Goal: Task Accomplishment & Management: Manage account settings

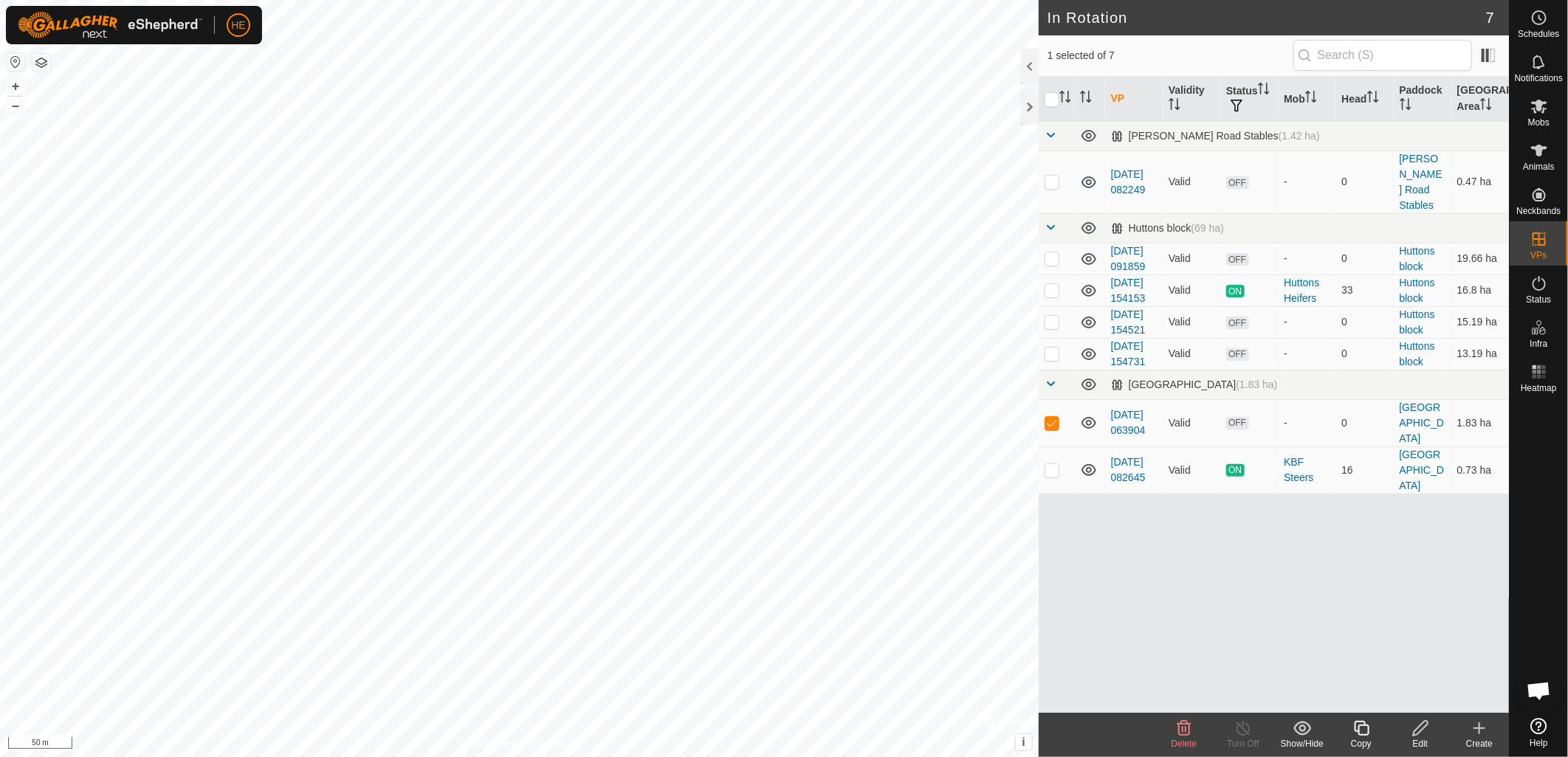
click at [1189, 739] on span "Delete" at bounding box center [1183, 744] width 26 height 10
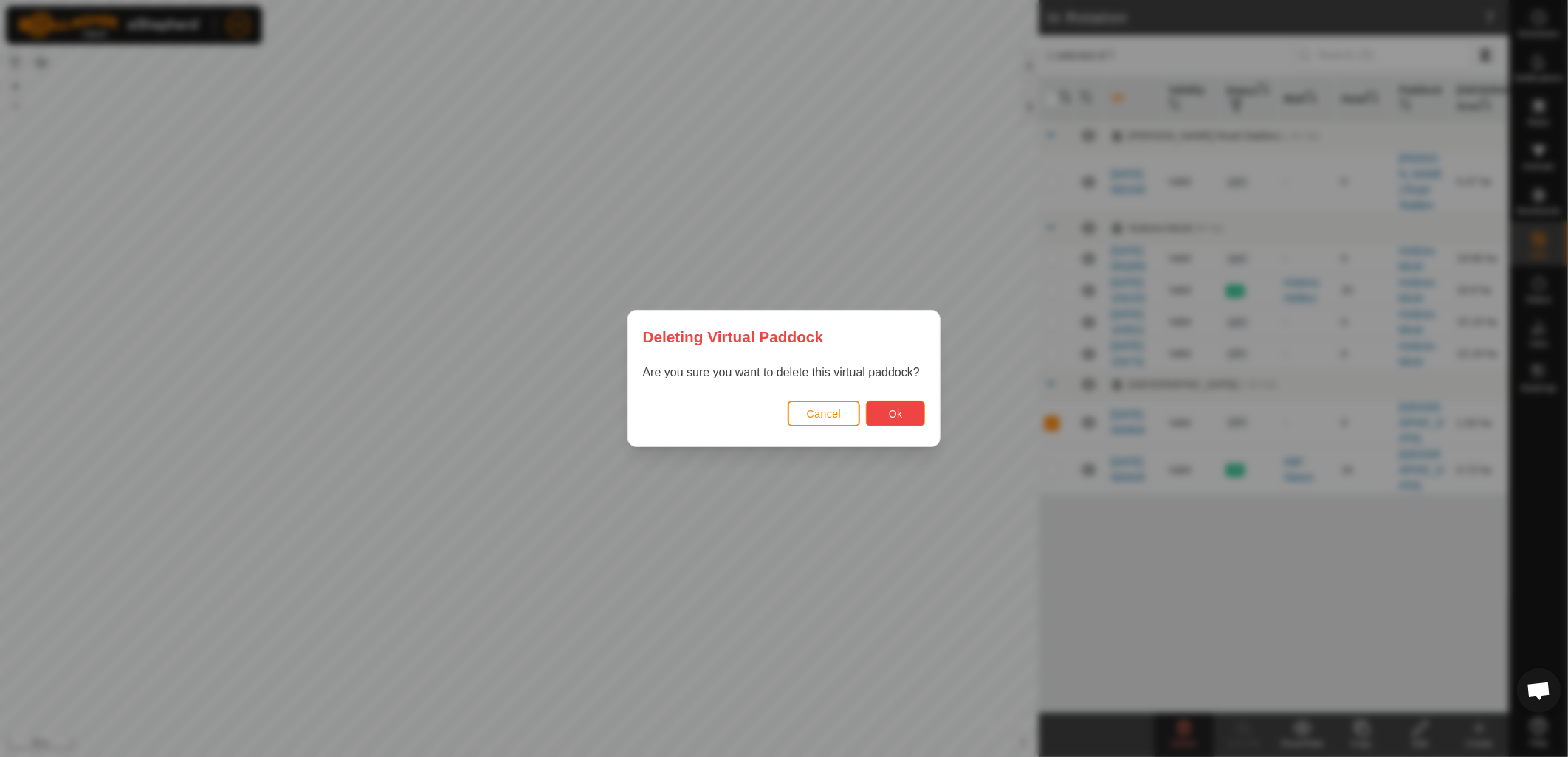
click at [887, 408] on button "Ok" at bounding box center [895, 413] width 59 height 26
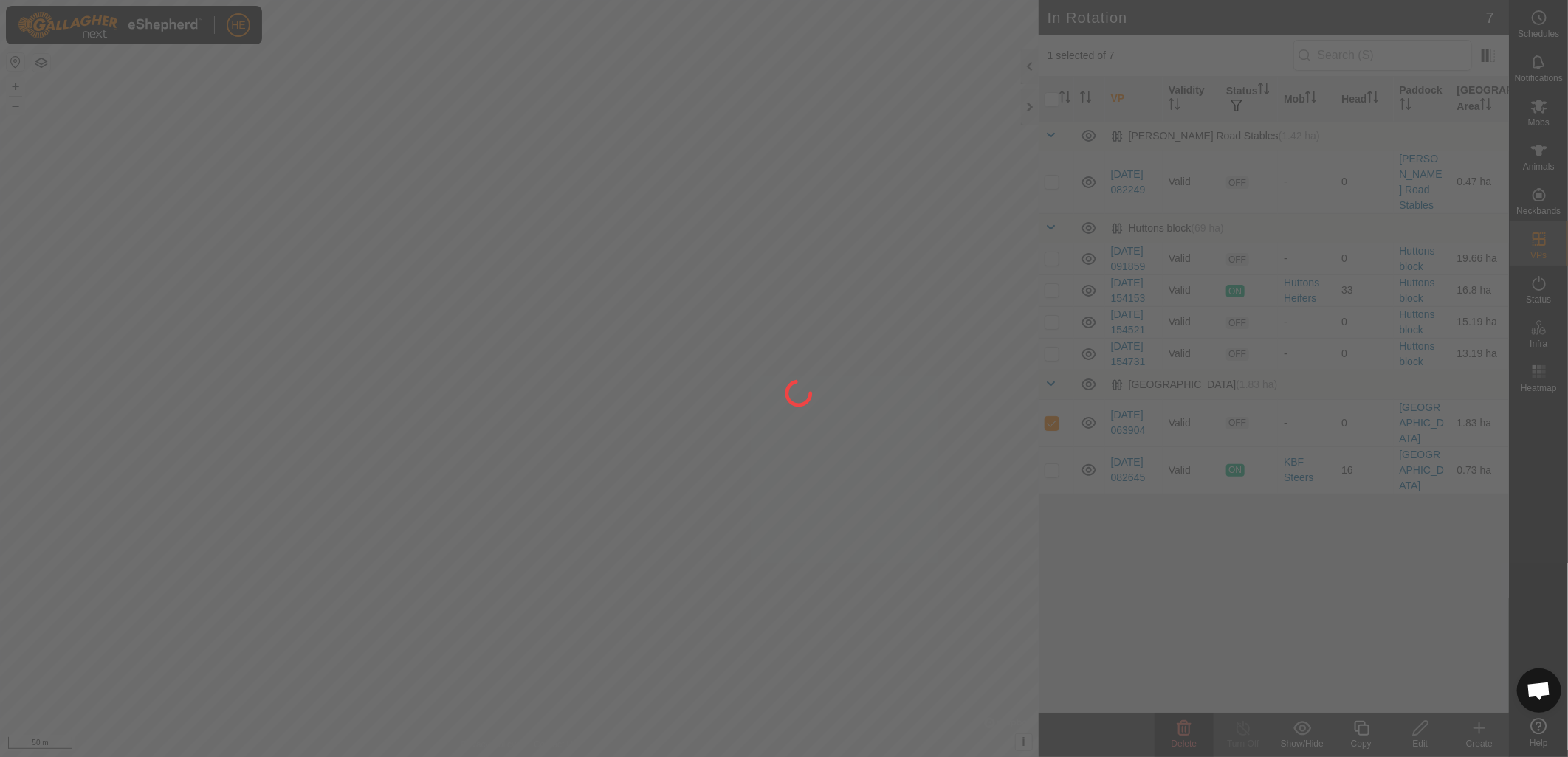
checkbox input "false"
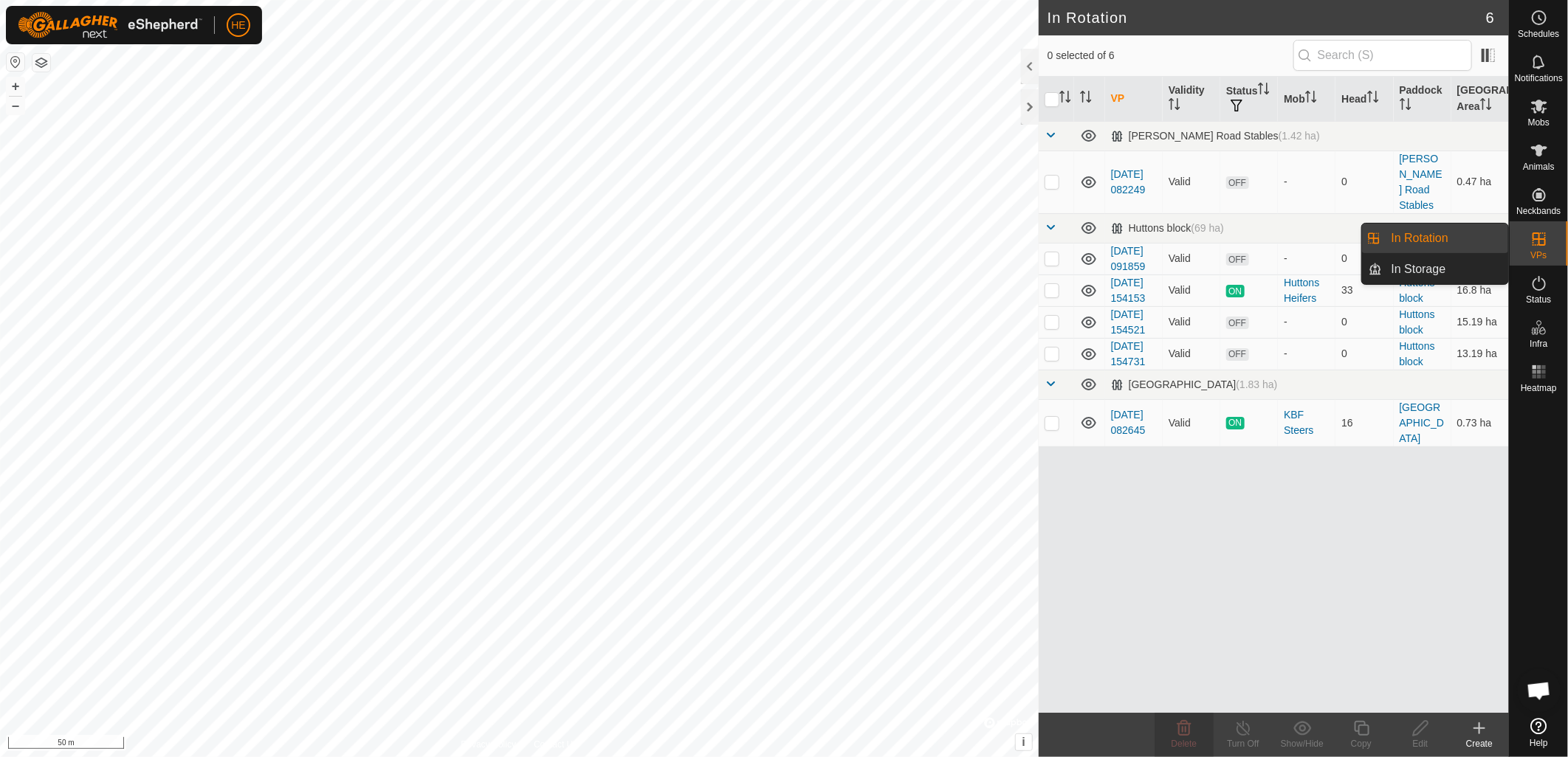
click at [1546, 249] on es-virtualpaddocks-svg-icon at bounding box center [1539, 239] width 27 height 24
click at [1425, 269] on link "In Storage" at bounding box center [1445, 269] width 127 height 30
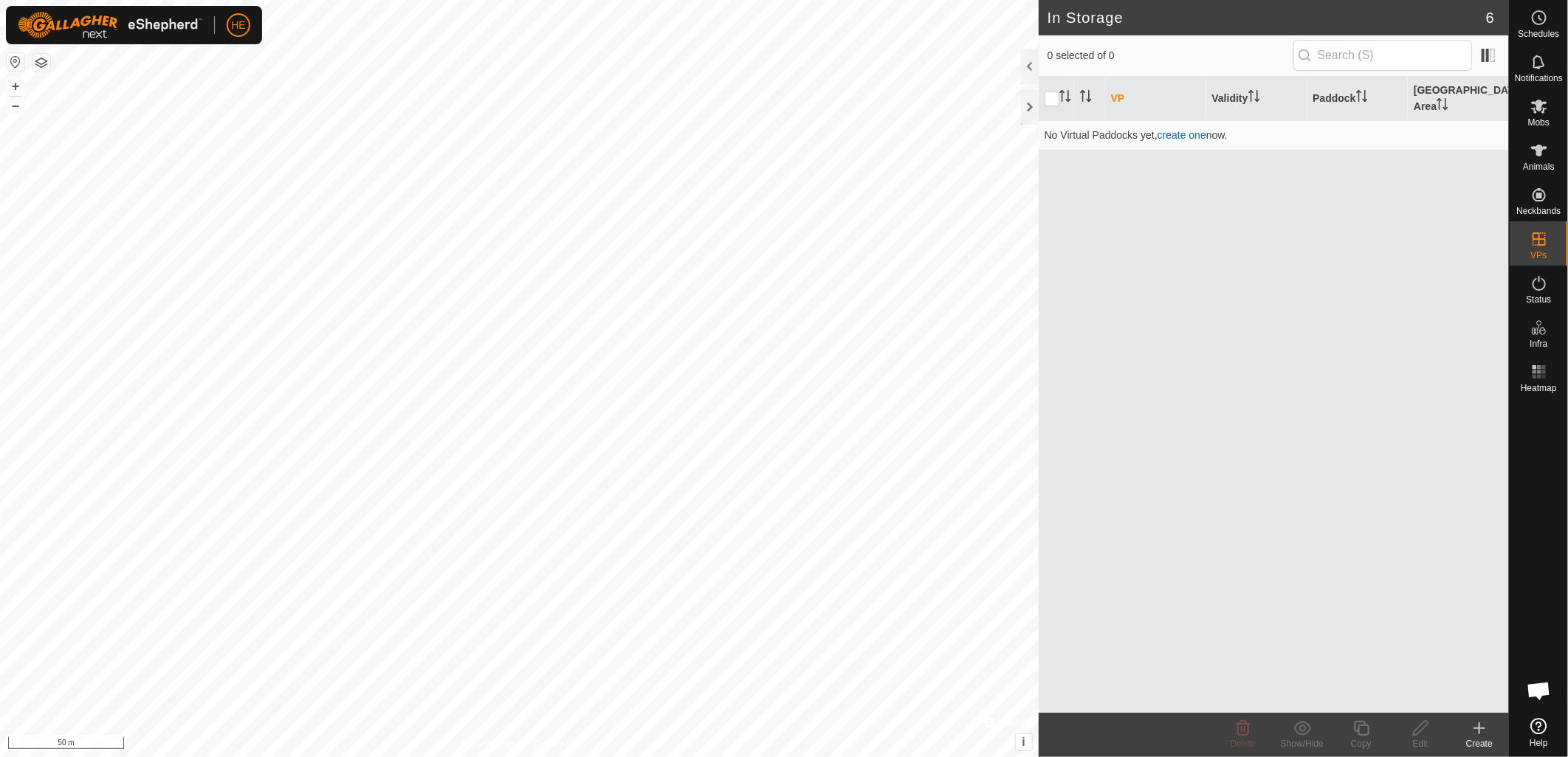
click at [1480, 732] on icon at bounding box center [1479, 728] width 18 height 18
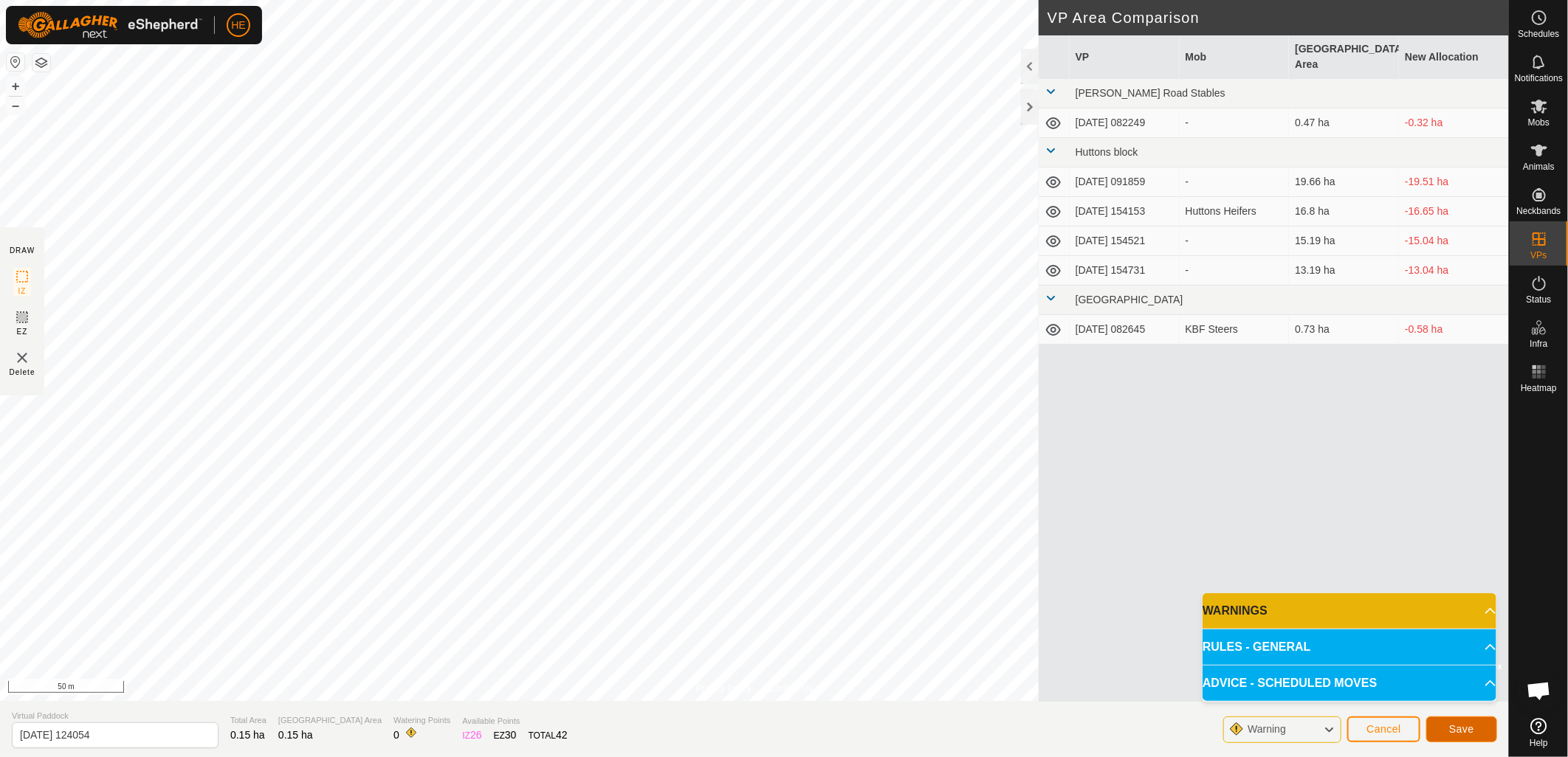
click at [1480, 735] on button "Save" at bounding box center [1461, 729] width 70 height 26
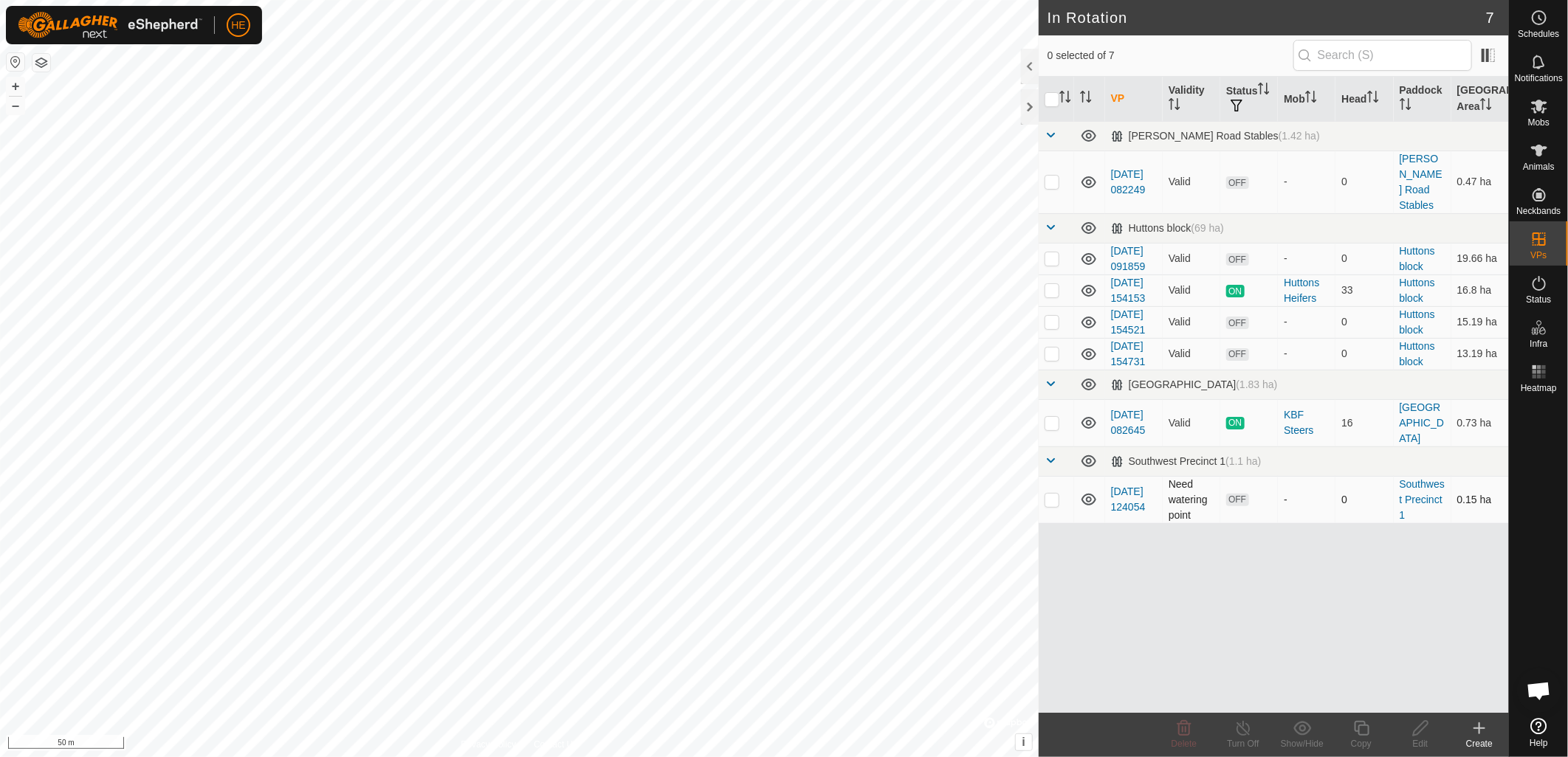
checkbox input "true"
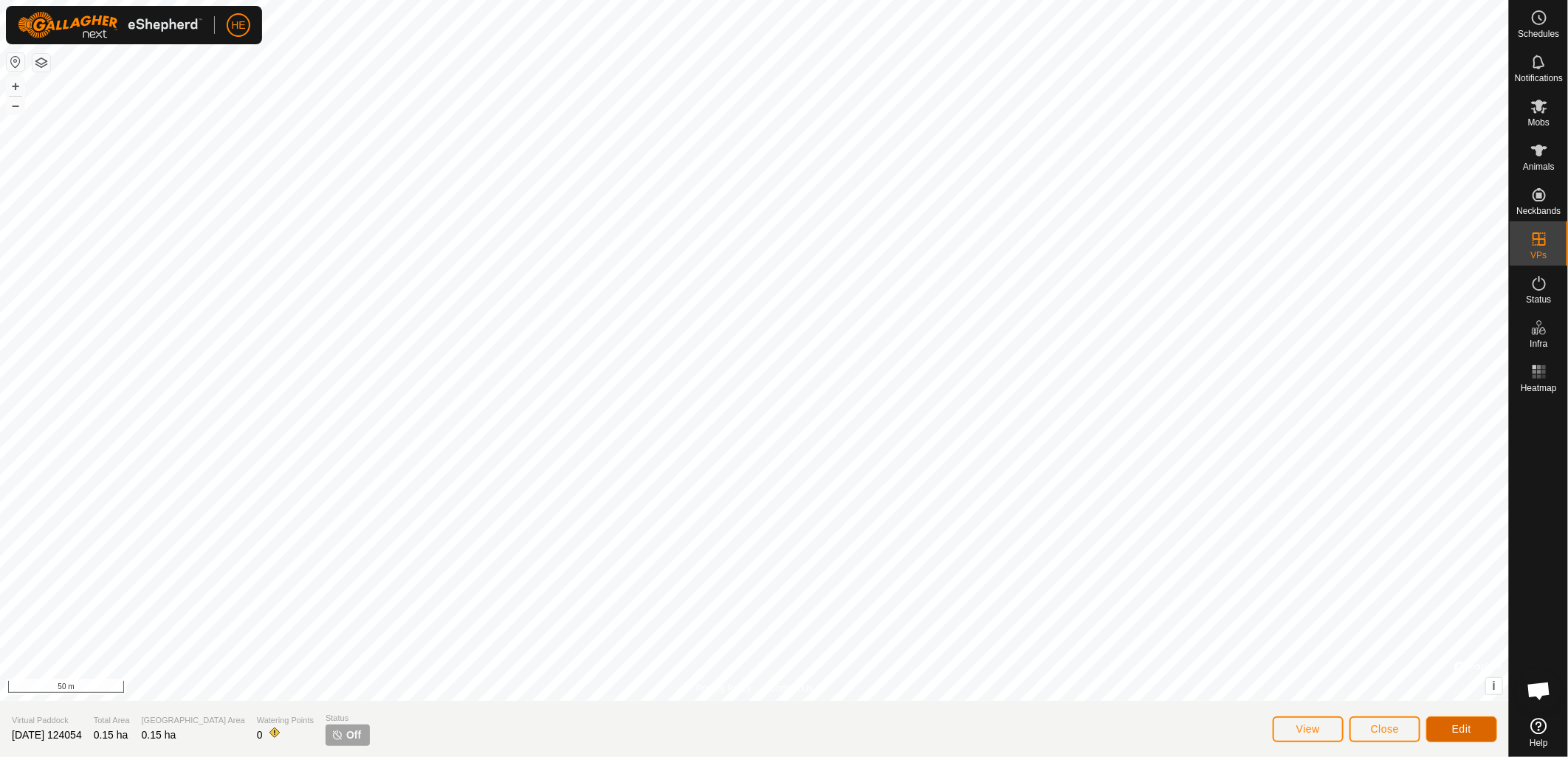
click at [1458, 727] on span "Edit" at bounding box center [1461, 729] width 19 height 11
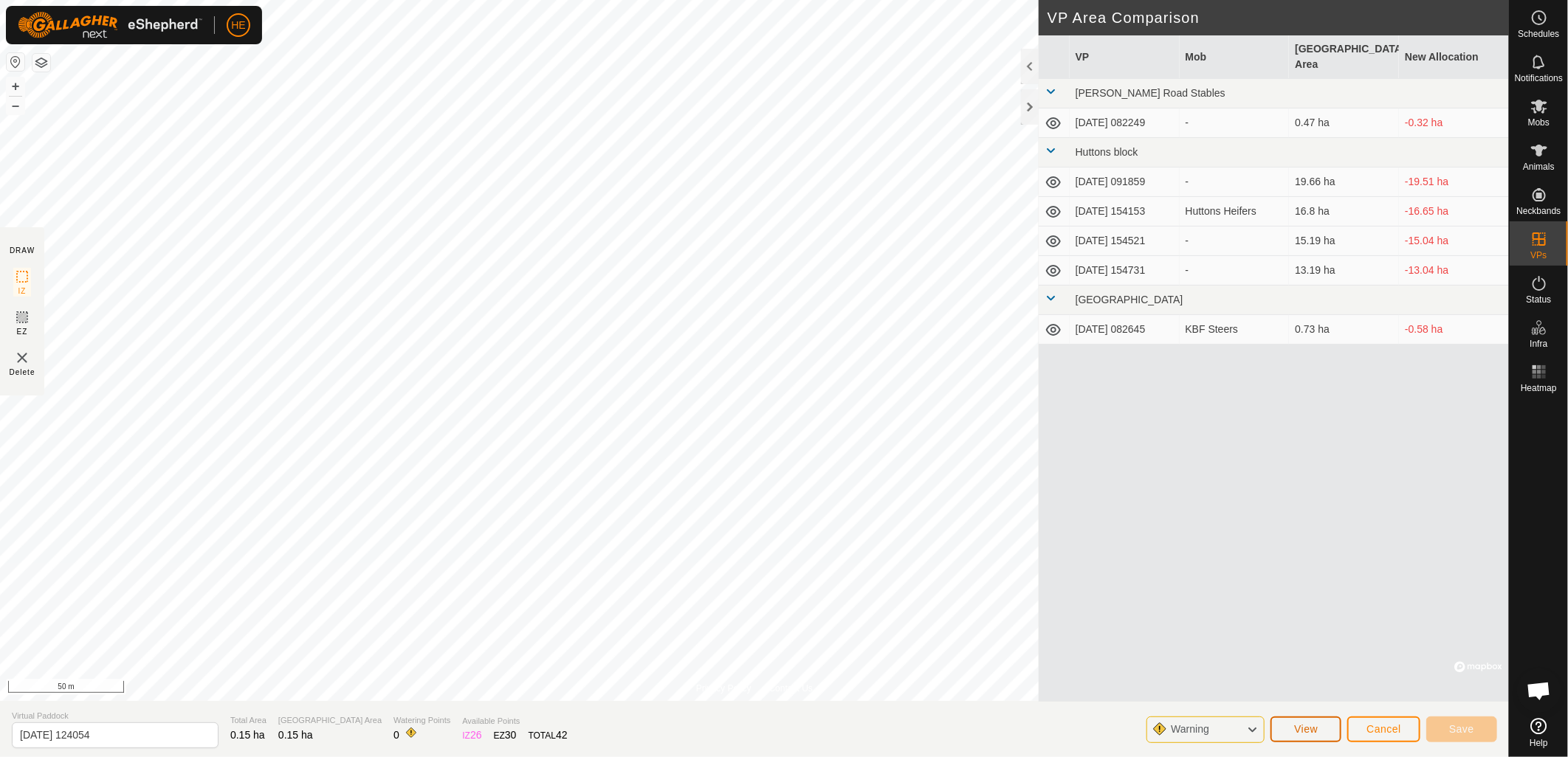
click at [1337, 735] on button "View" at bounding box center [1305, 729] width 70 height 26
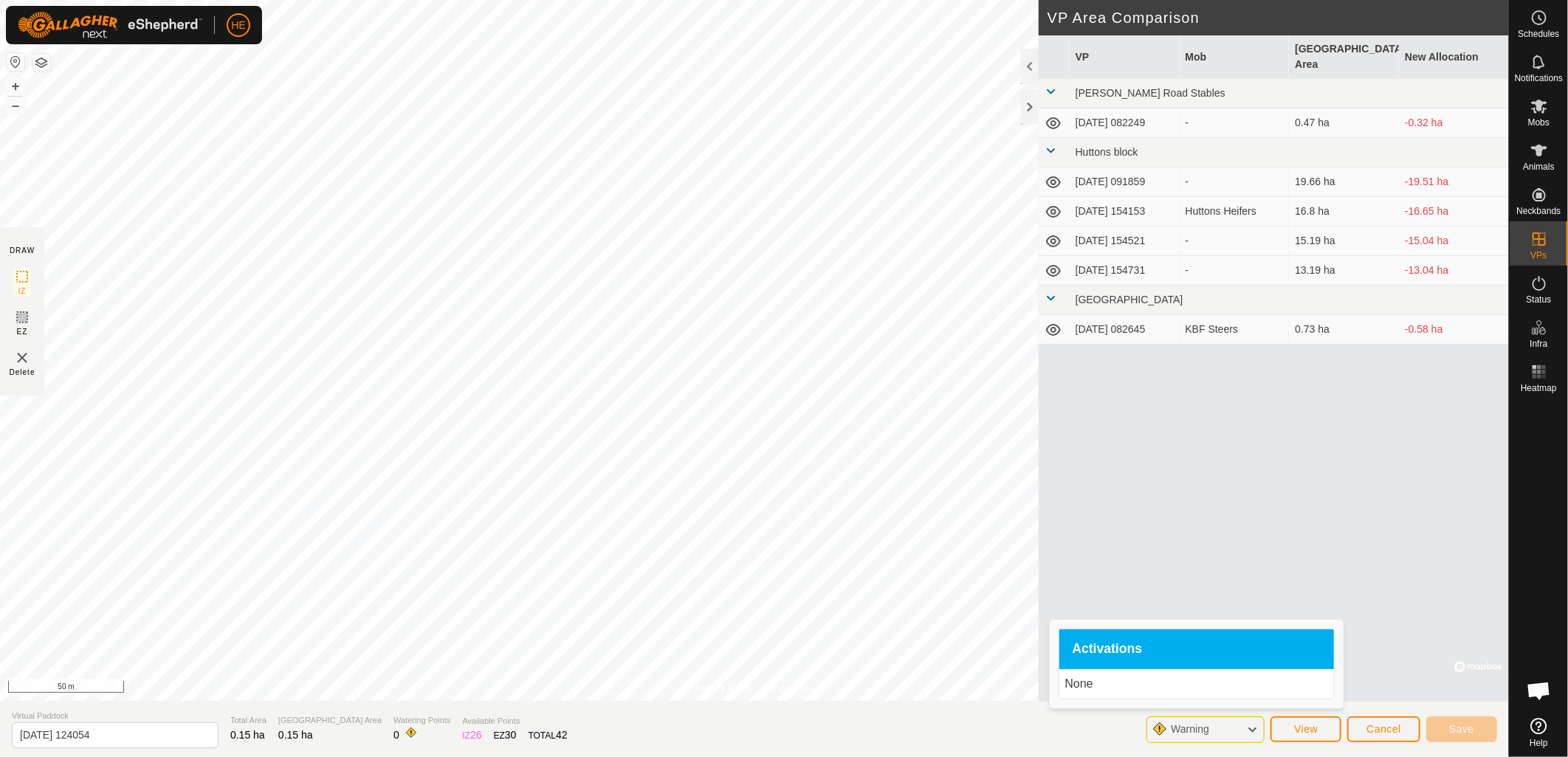
drag, startPoint x: 1169, startPoint y: 442, endPoint x: 1159, endPoint y: 439, distance: 10.4
click at [1170, 442] on div "VP [GEOGRAPHIC_DATA] Area New Allocation [PERSON_NAME][GEOGRAPHIC_DATA] Stables…" at bounding box center [1274, 369] width 470 height 667
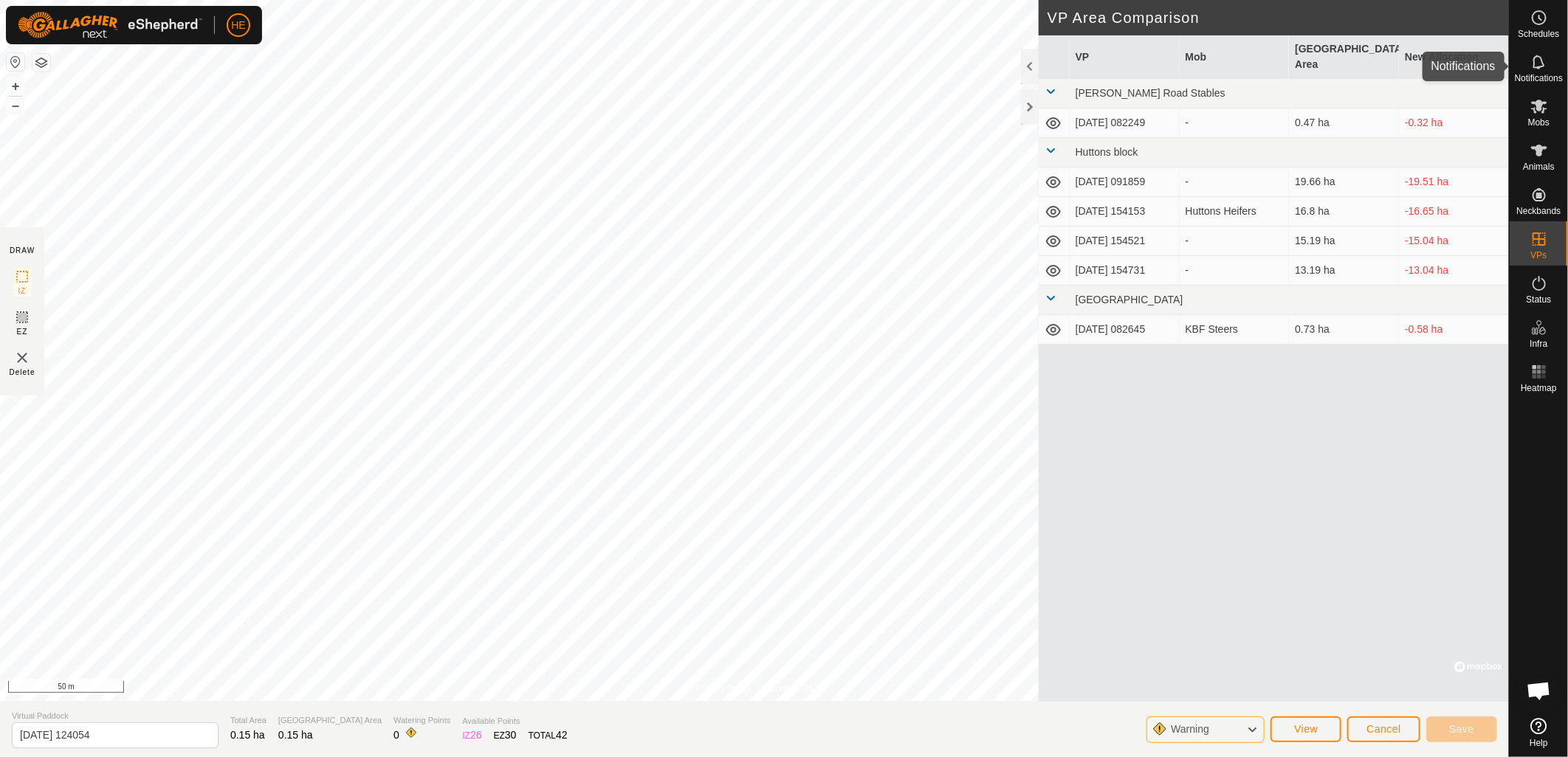
click at [1534, 57] on icon at bounding box center [1538, 61] width 11 height 14
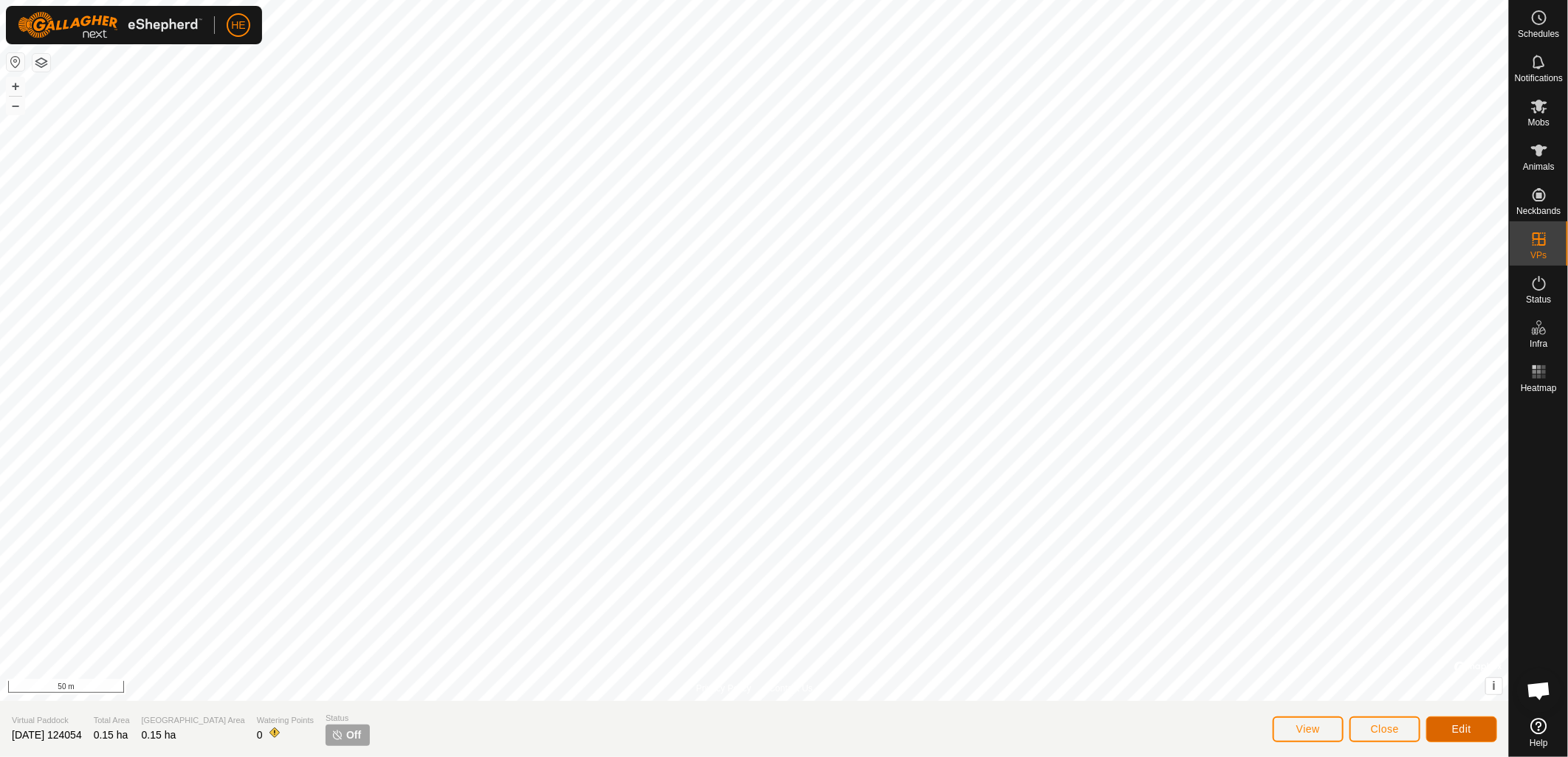
click at [1475, 727] on button "Edit" at bounding box center [1461, 729] width 70 height 26
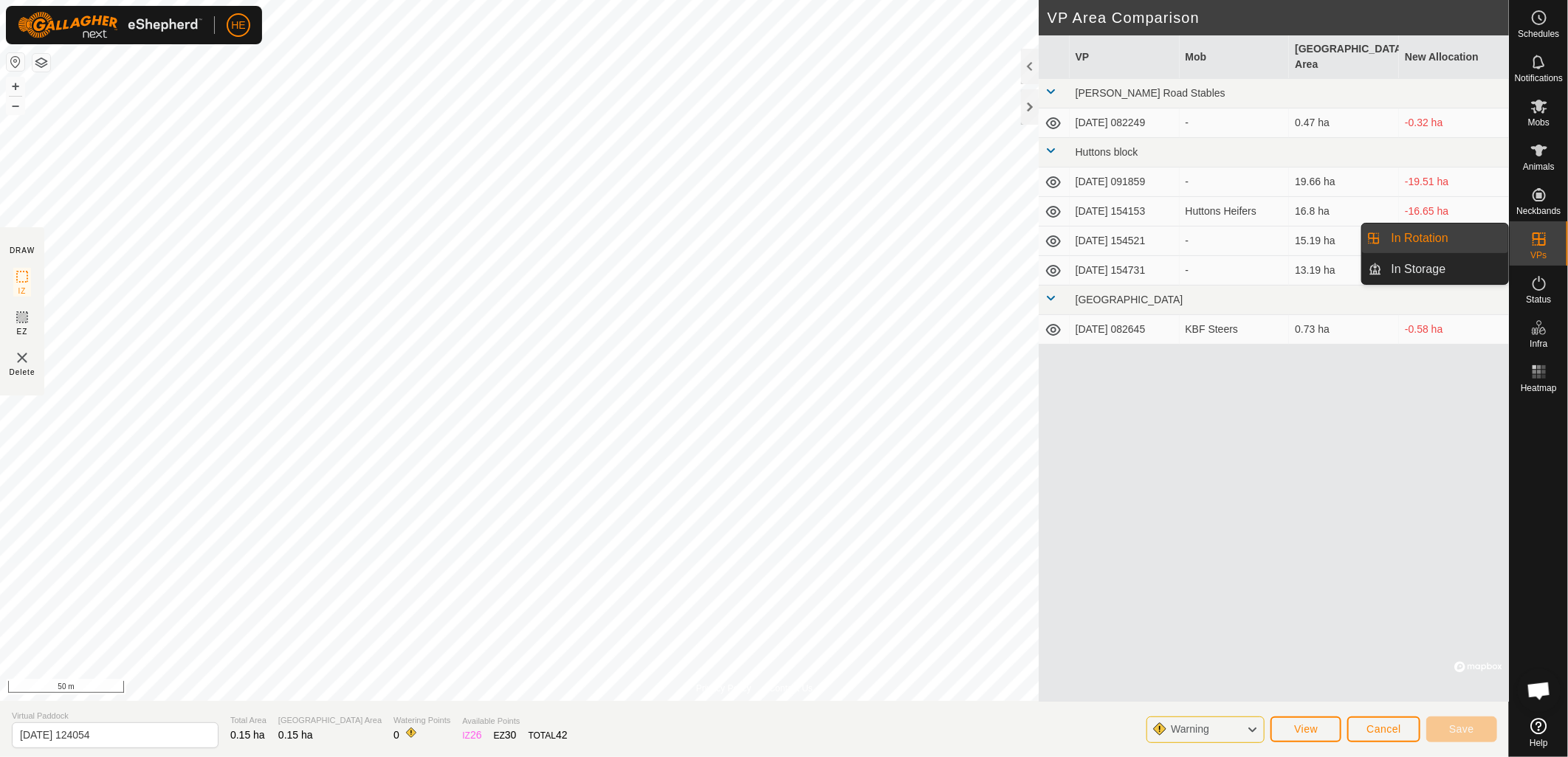
click at [1533, 247] on icon at bounding box center [1538, 239] width 18 height 18
click at [1460, 266] on link "In Storage" at bounding box center [1445, 269] width 127 height 30
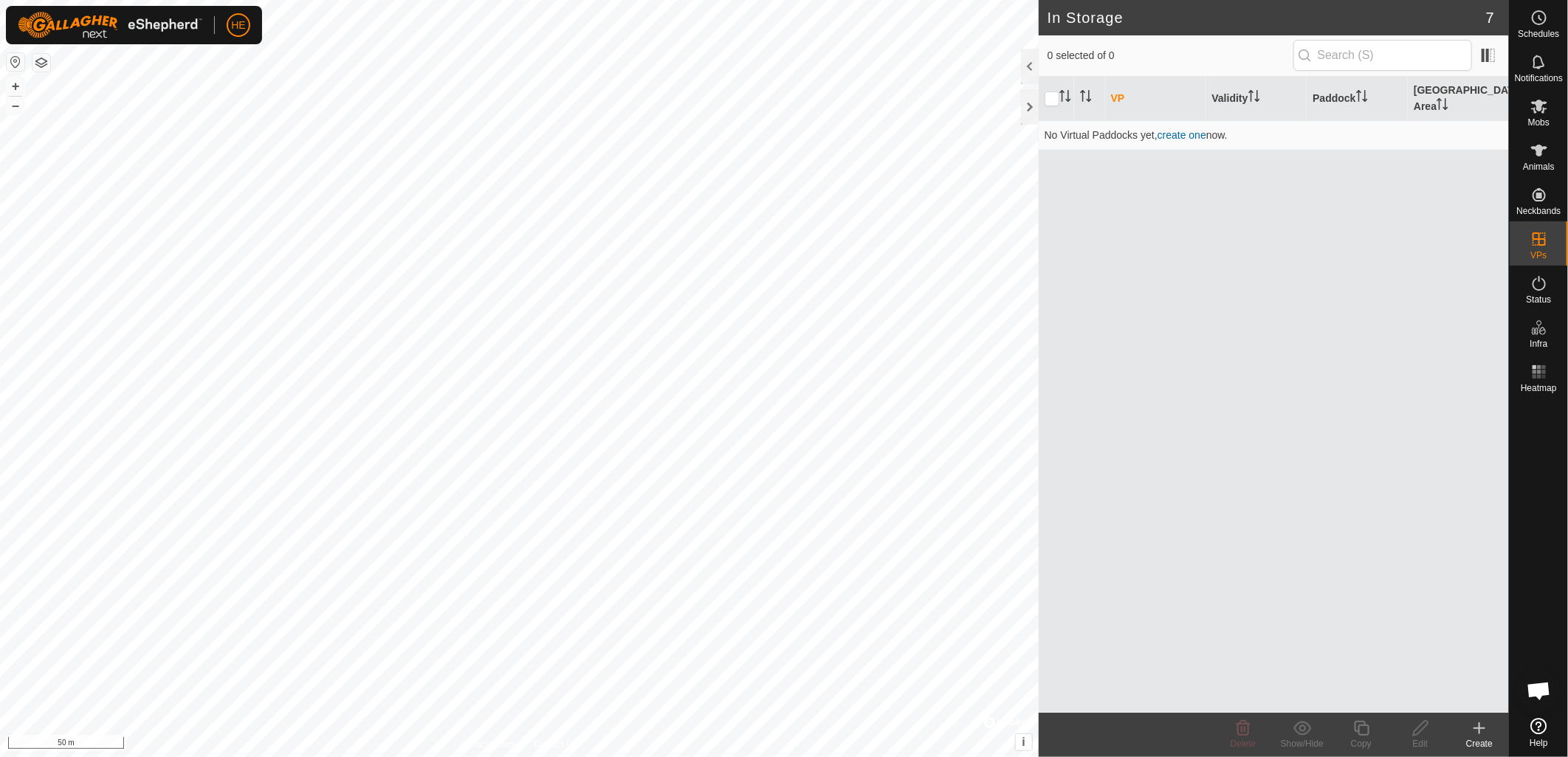
click at [1479, 731] on icon at bounding box center [1479, 728] width 18 height 18
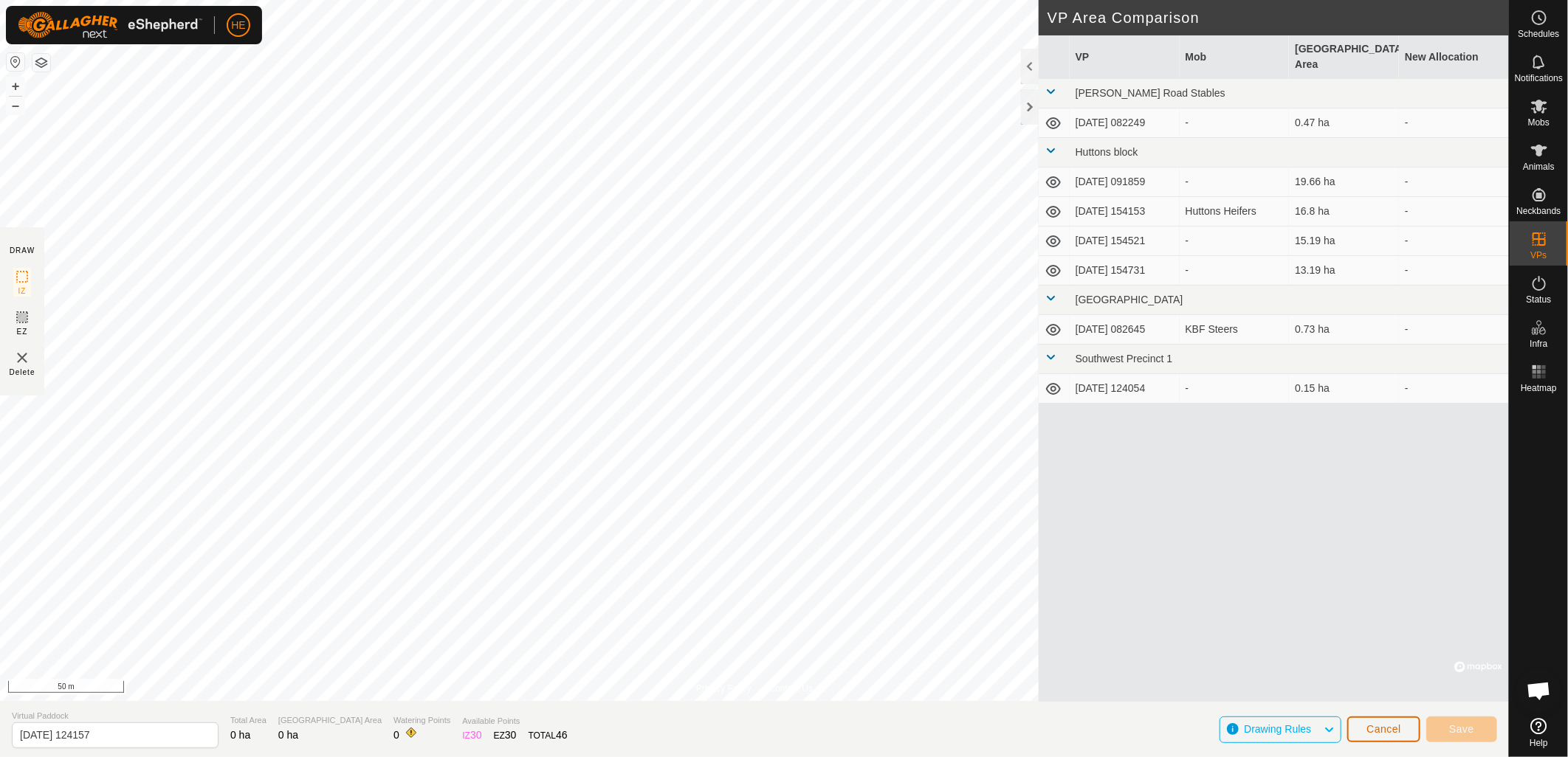
click at [1377, 728] on span "Cancel" at bounding box center [1383, 729] width 34 height 11
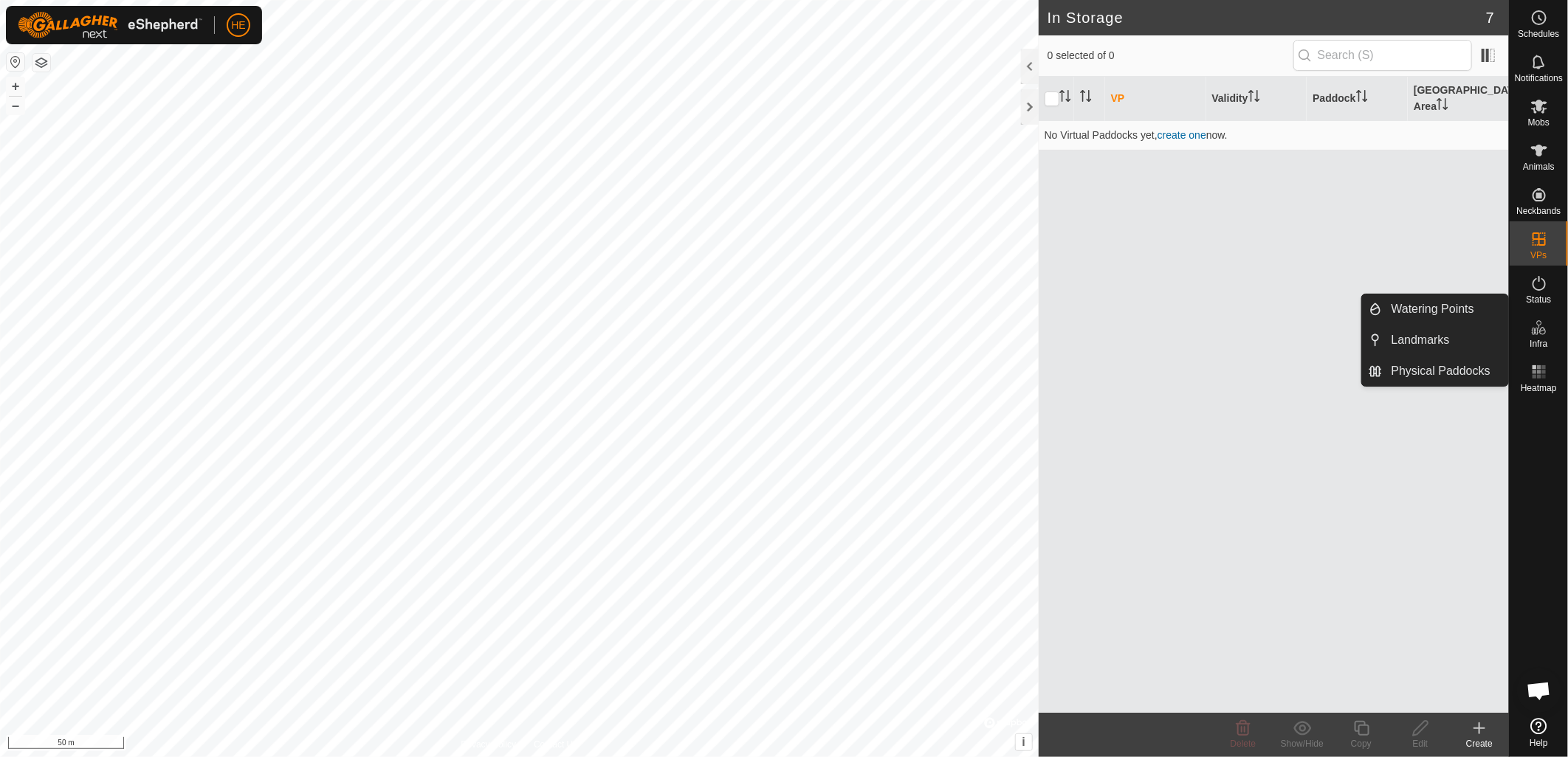
click at [1539, 330] on icon at bounding box center [1542, 330] width 7 height 9
click at [1438, 369] on link "Physical Paddocks" at bounding box center [1445, 370] width 127 height 30
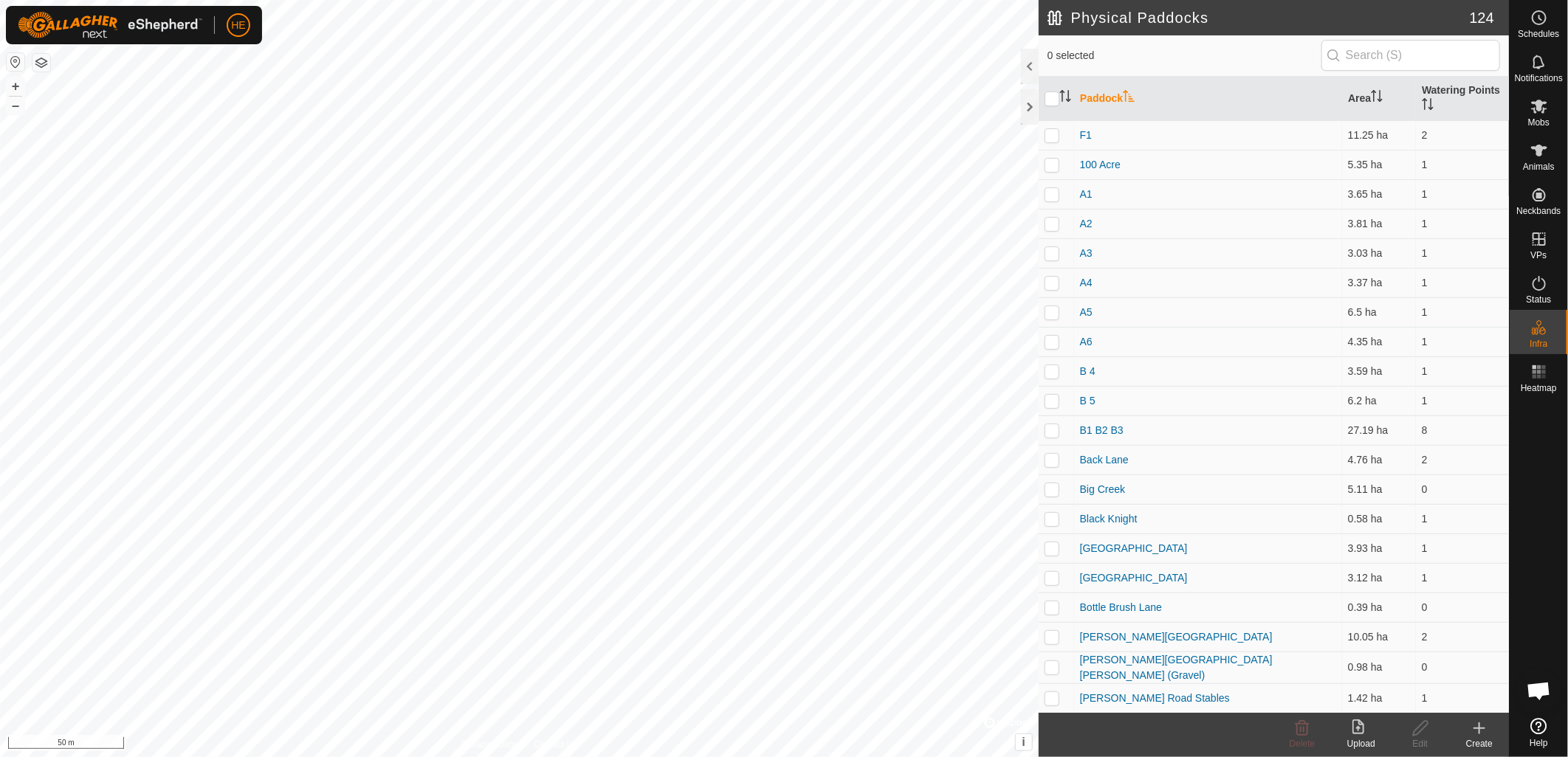
click at [1474, 741] on div "Create" at bounding box center [1479, 745] width 59 height 13
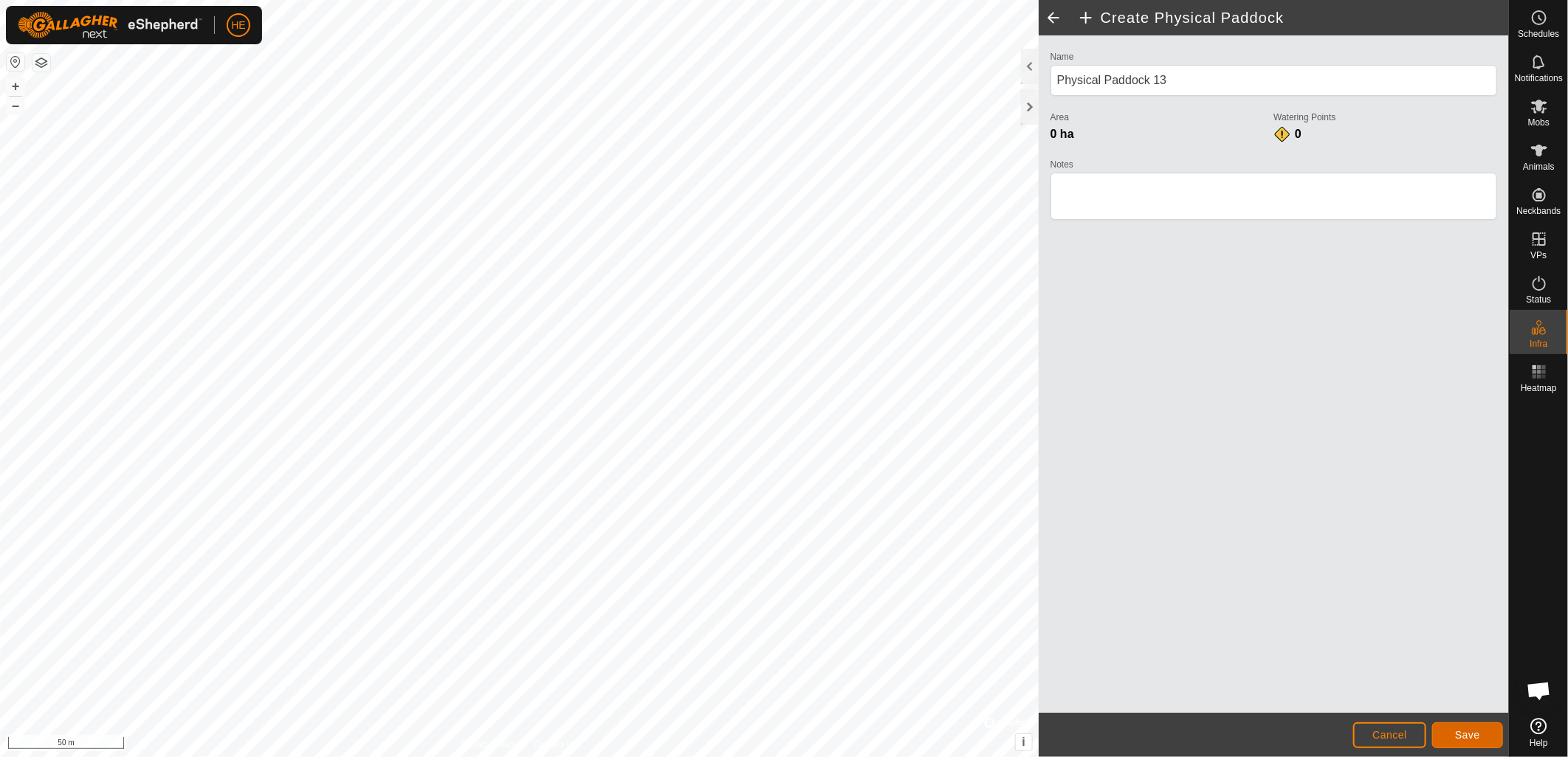
click at [1471, 734] on span "Save" at bounding box center [1467, 735] width 25 height 11
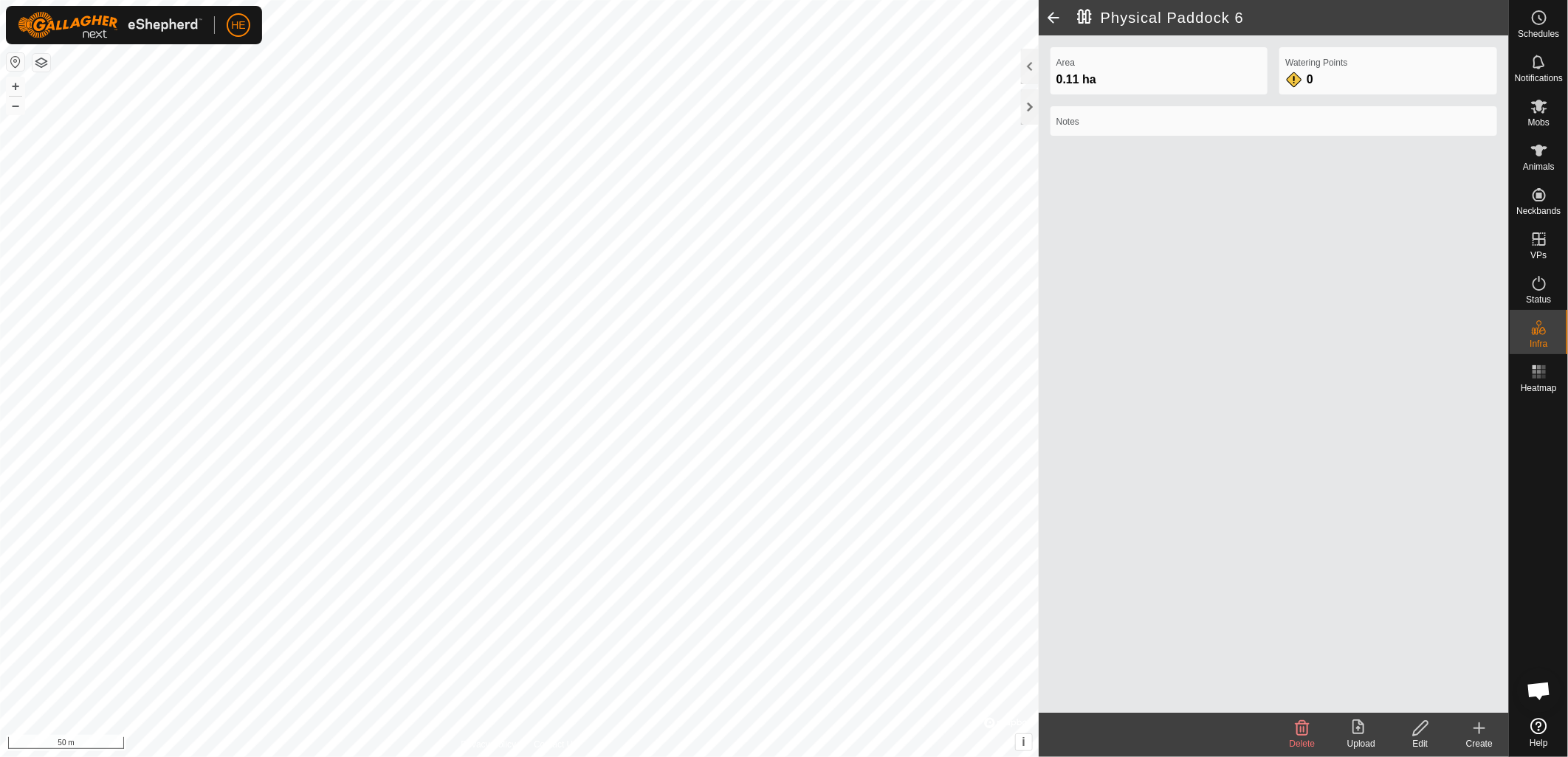
click at [1302, 734] on icon at bounding box center [1301, 728] width 18 height 18
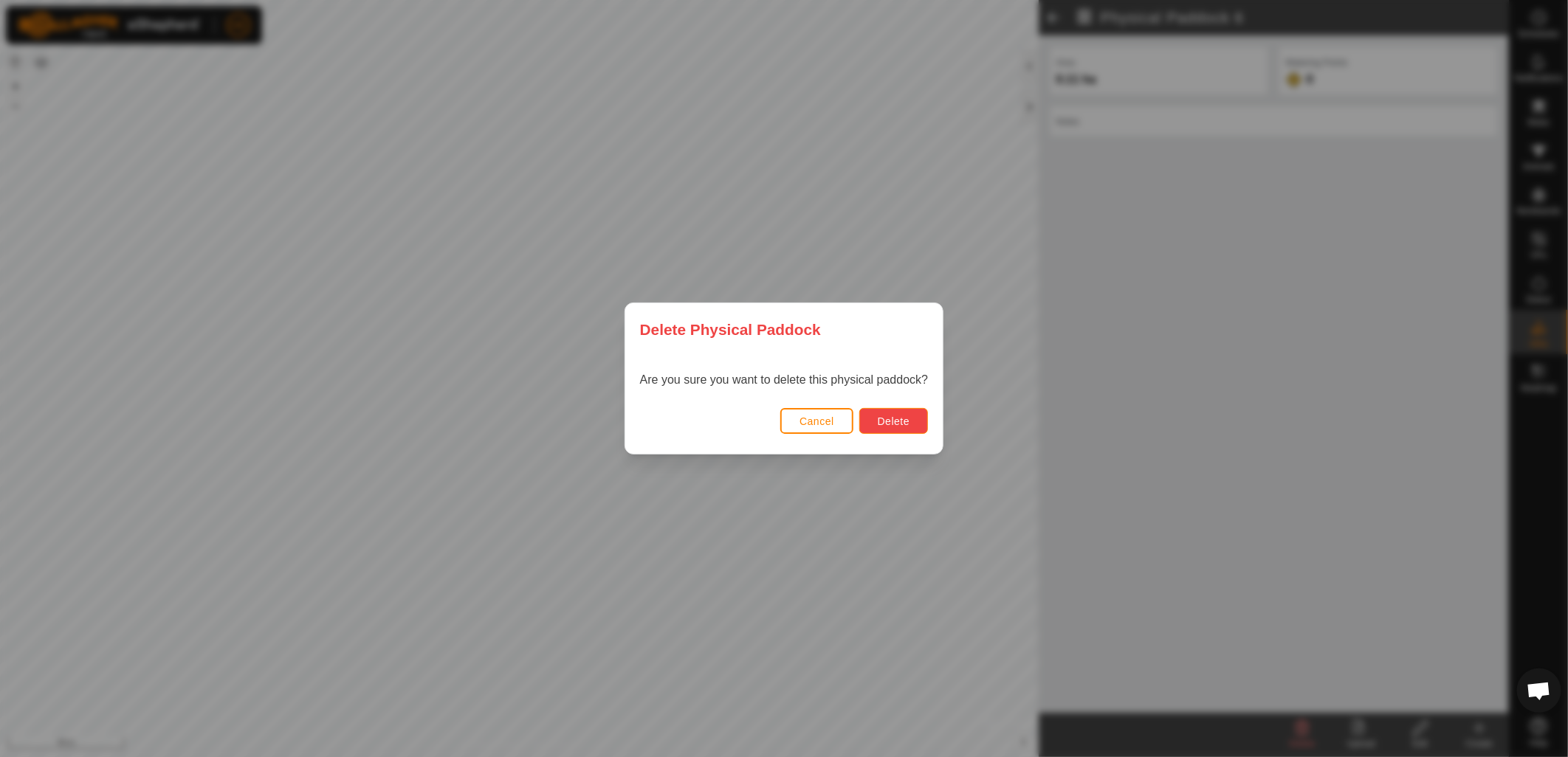
click at [899, 427] on span "Delete" at bounding box center [893, 422] width 31 height 11
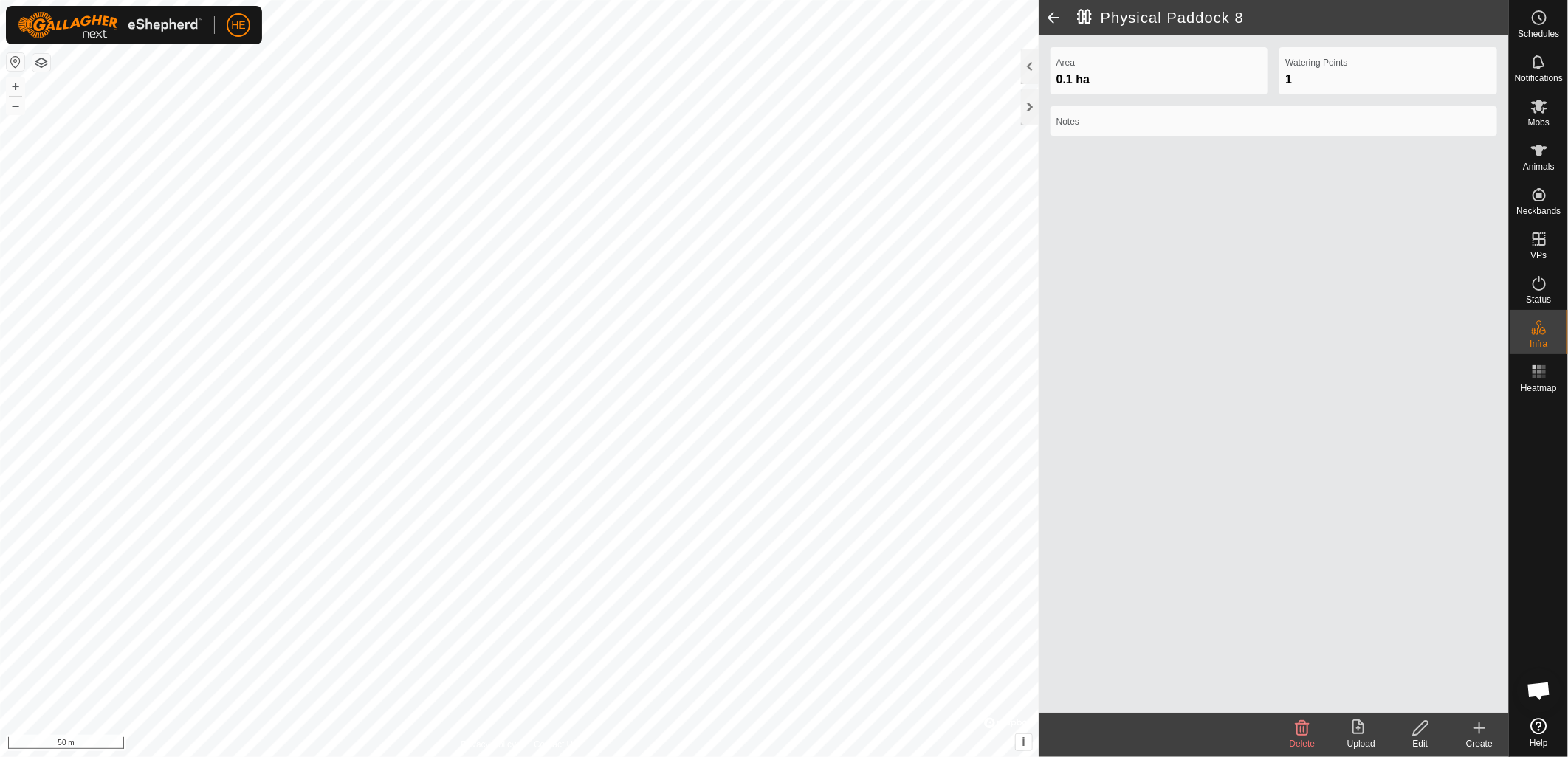
click at [1316, 733] on delete-svg-icon at bounding box center [1302, 728] width 59 height 18
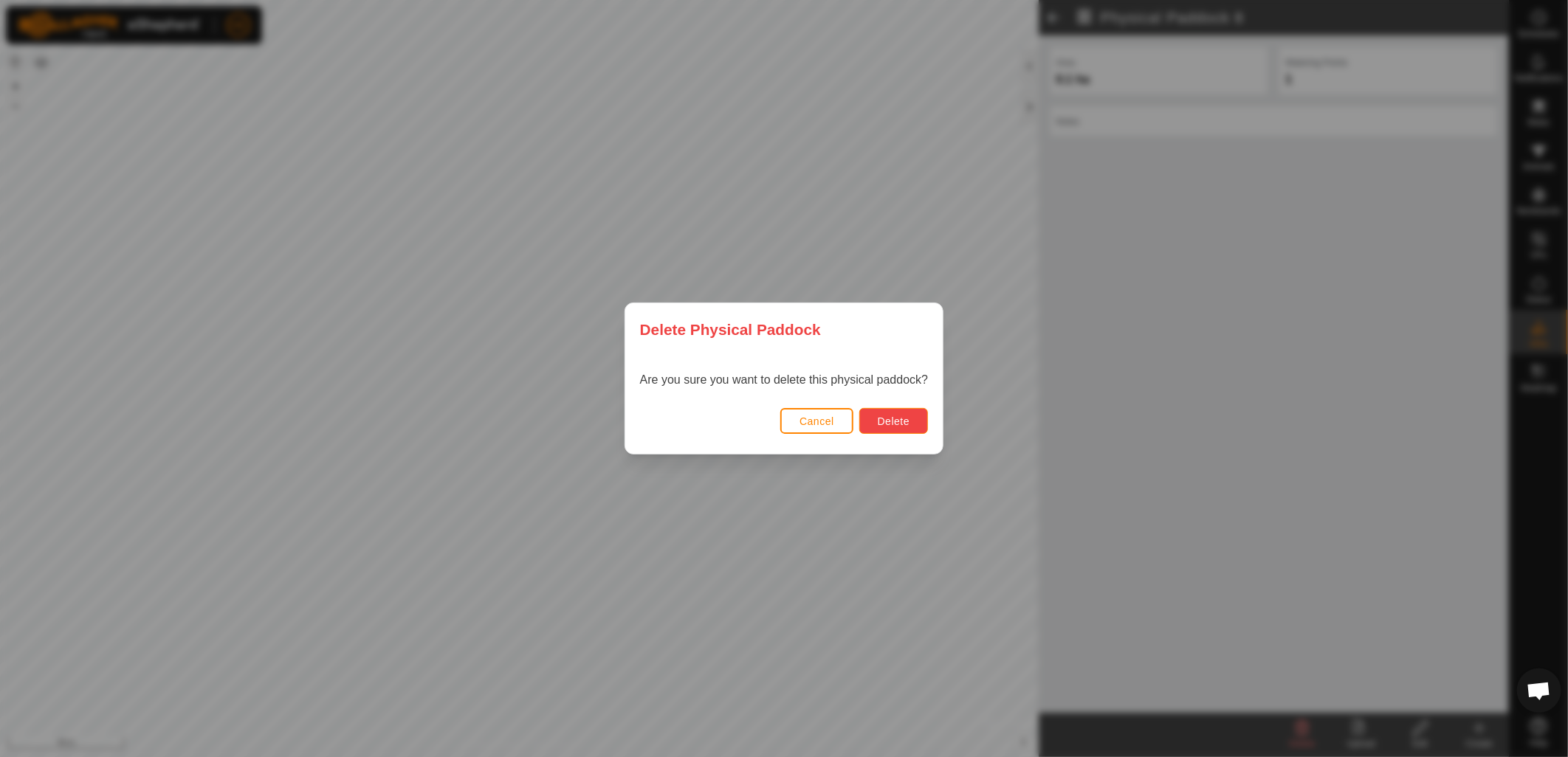
click at [912, 415] on button "Delete" at bounding box center [893, 421] width 69 height 26
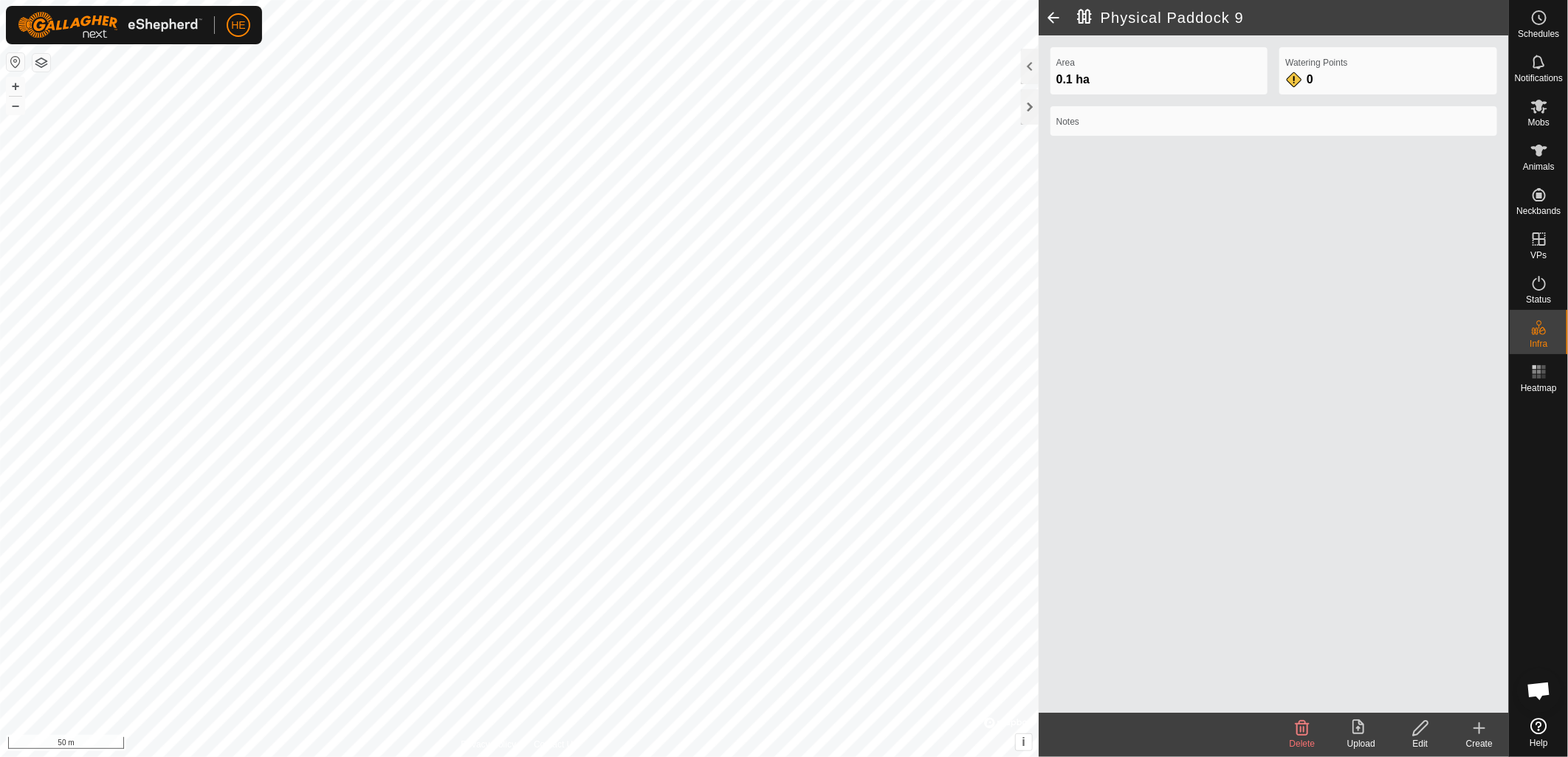
click at [1307, 741] on span "Delete" at bounding box center [1302, 744] width 26 height 10
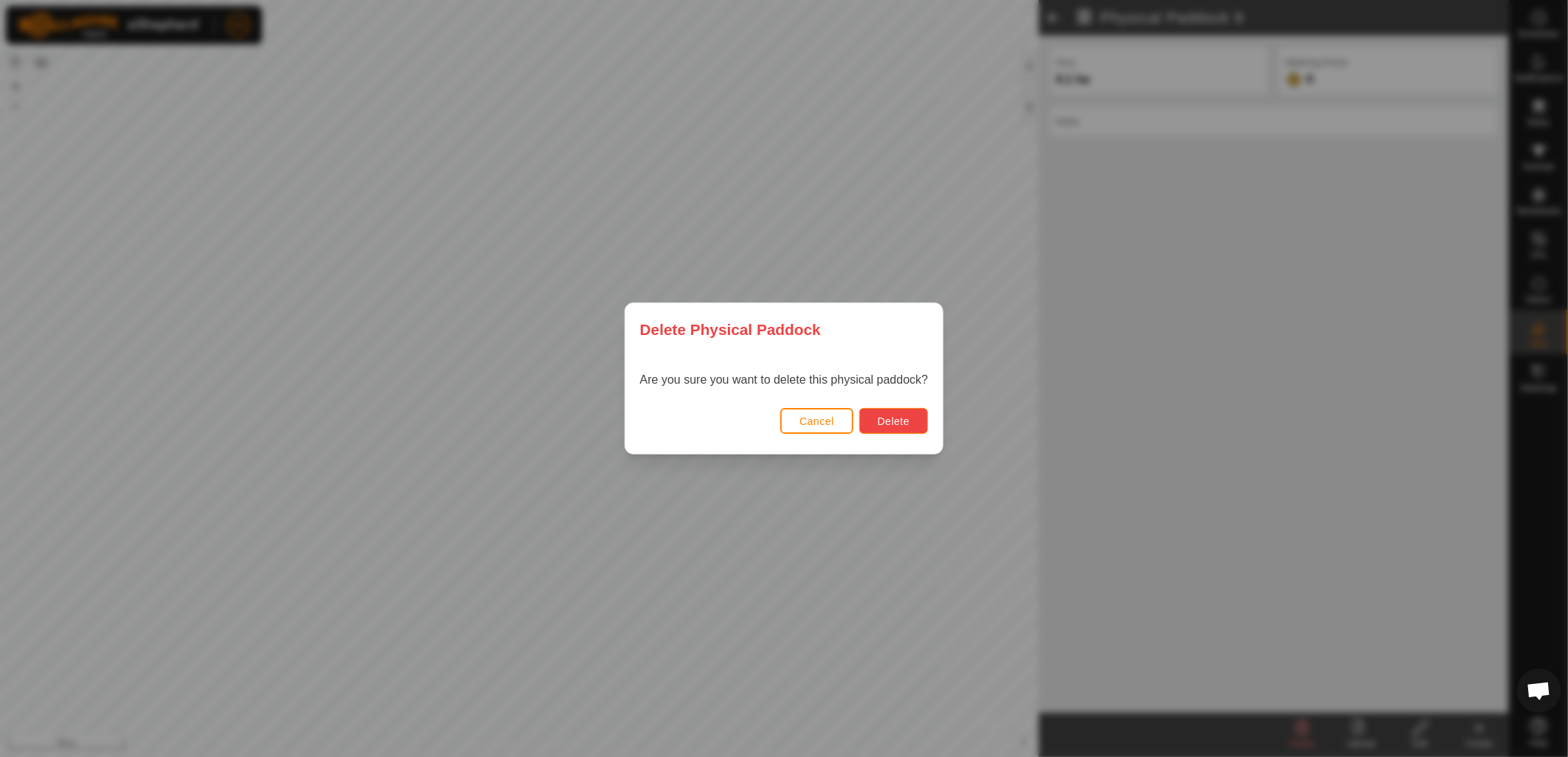
click at [905, 414] on button "Delete" at bounding box center [893, 421] width 69 height 26
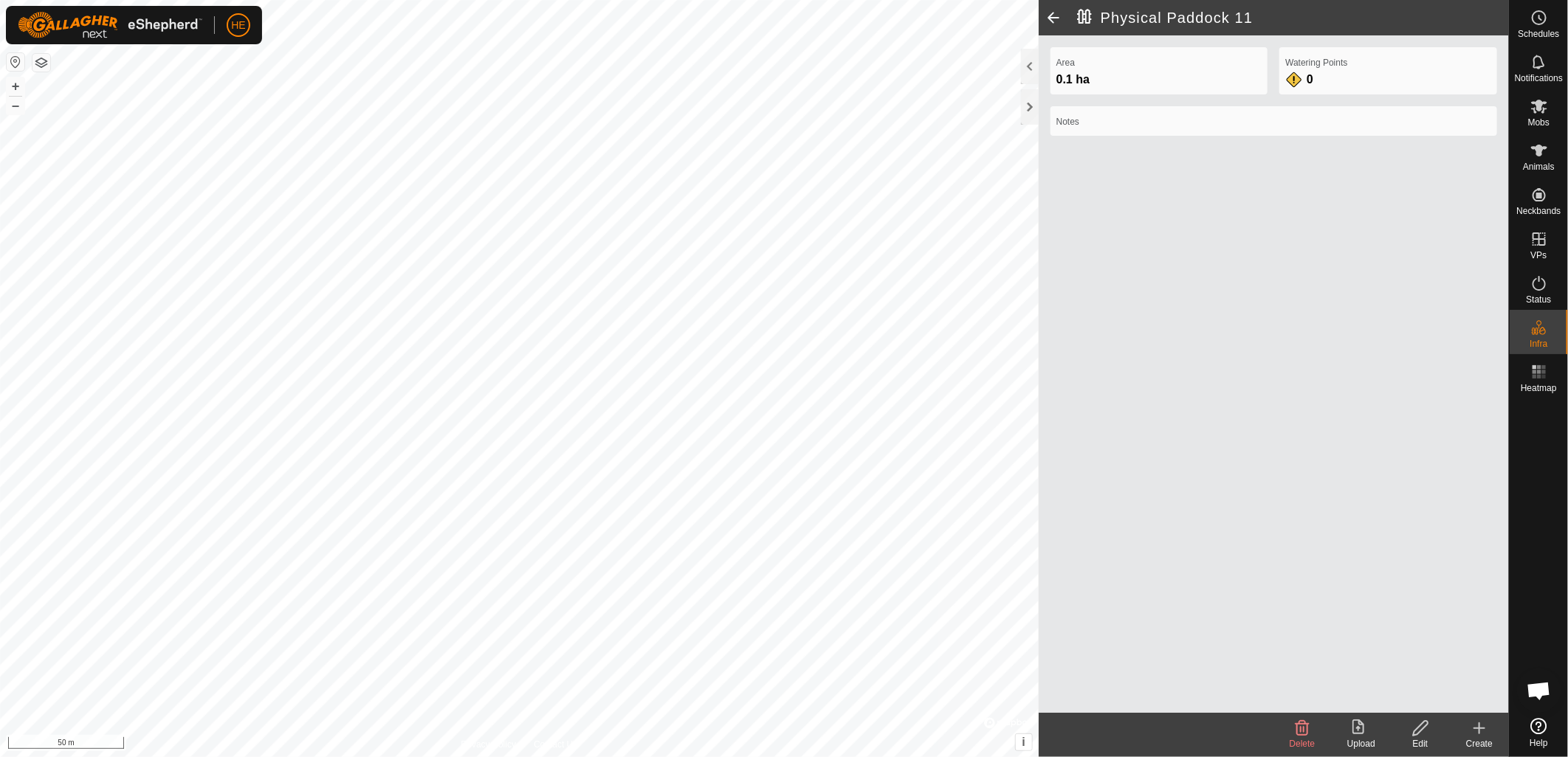
click at [1298, 734] on icon at bounding box center [1301, 728] width 18 height 18
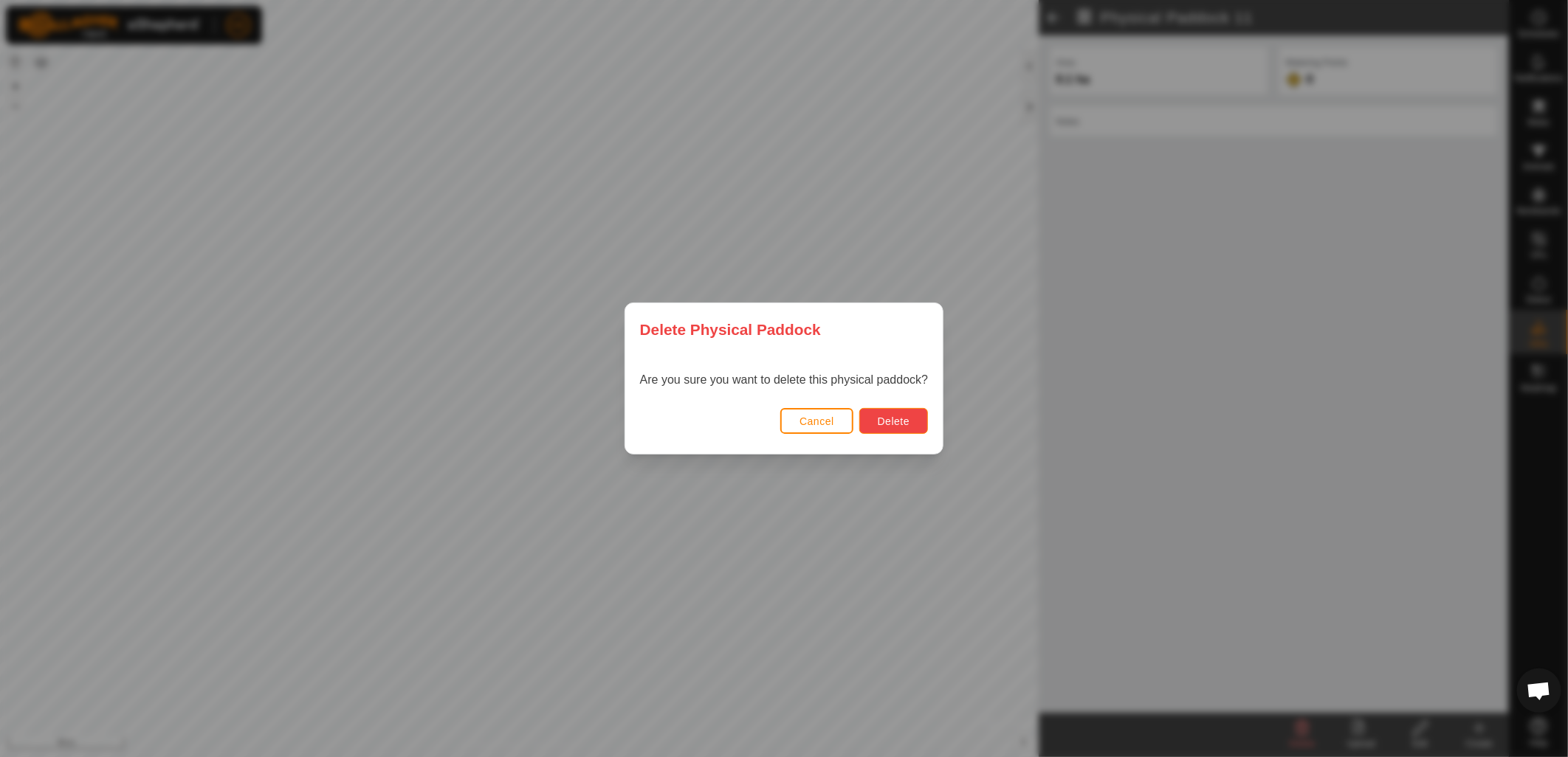
click at [883, 418] on span "Delete" at bounding box center [893, 422] width 31 height 11
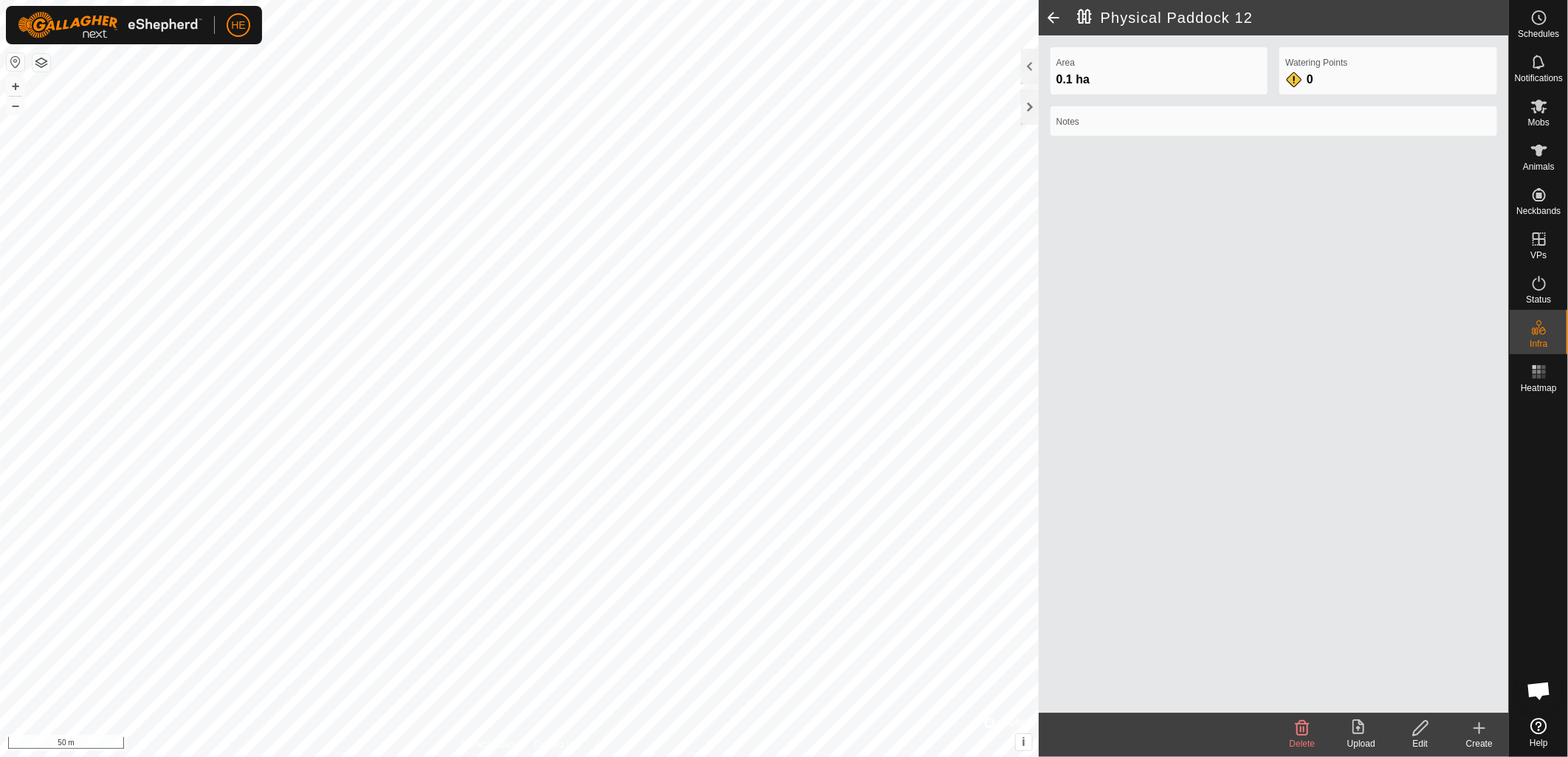
click at [1286, 727] on delete-svg-icon at bounding box center [1302, 728] width 59 height 18
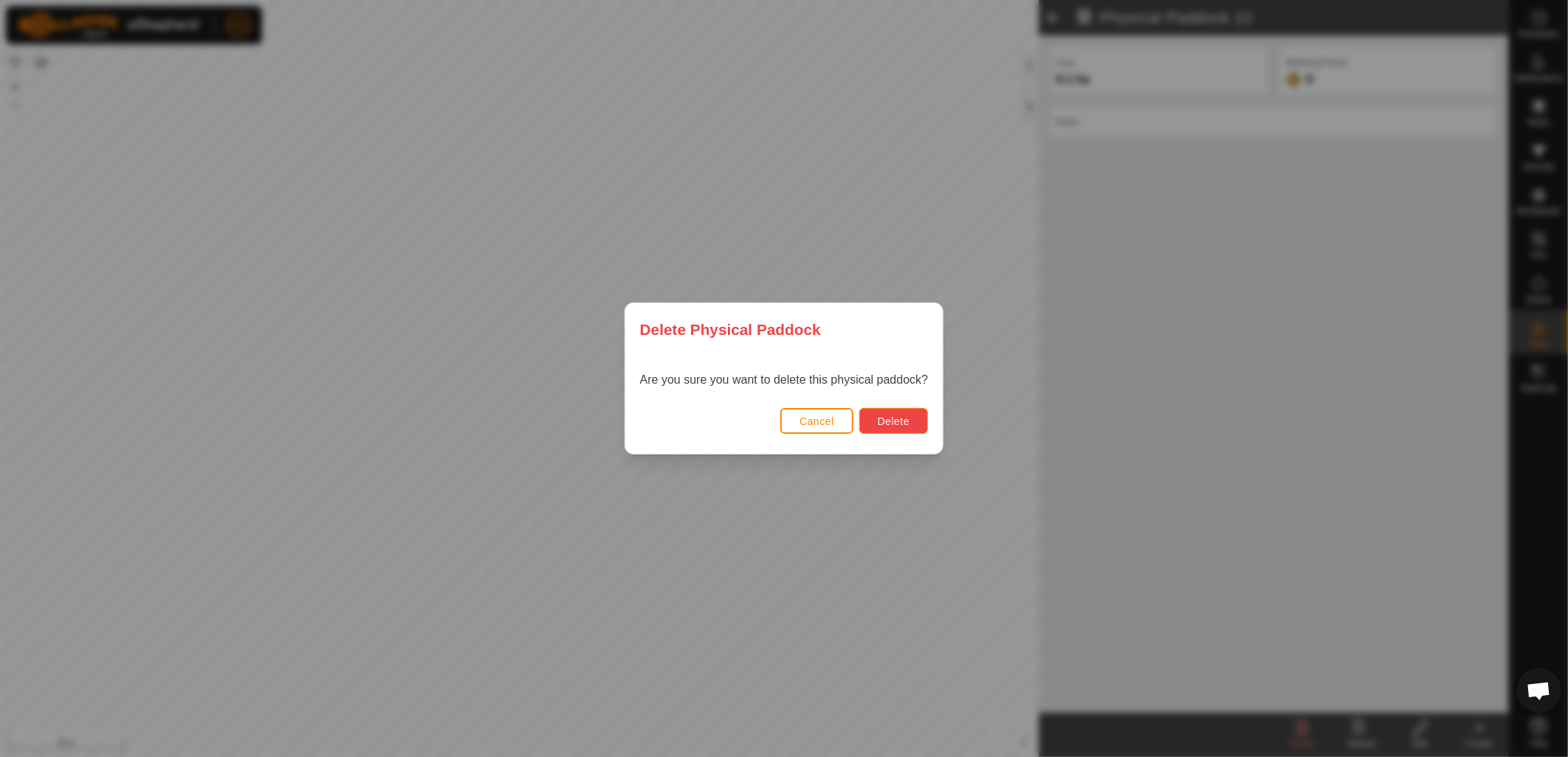
click at [902, 429] on button "Delete" at bounding box center [893, 421] width 69 height 26
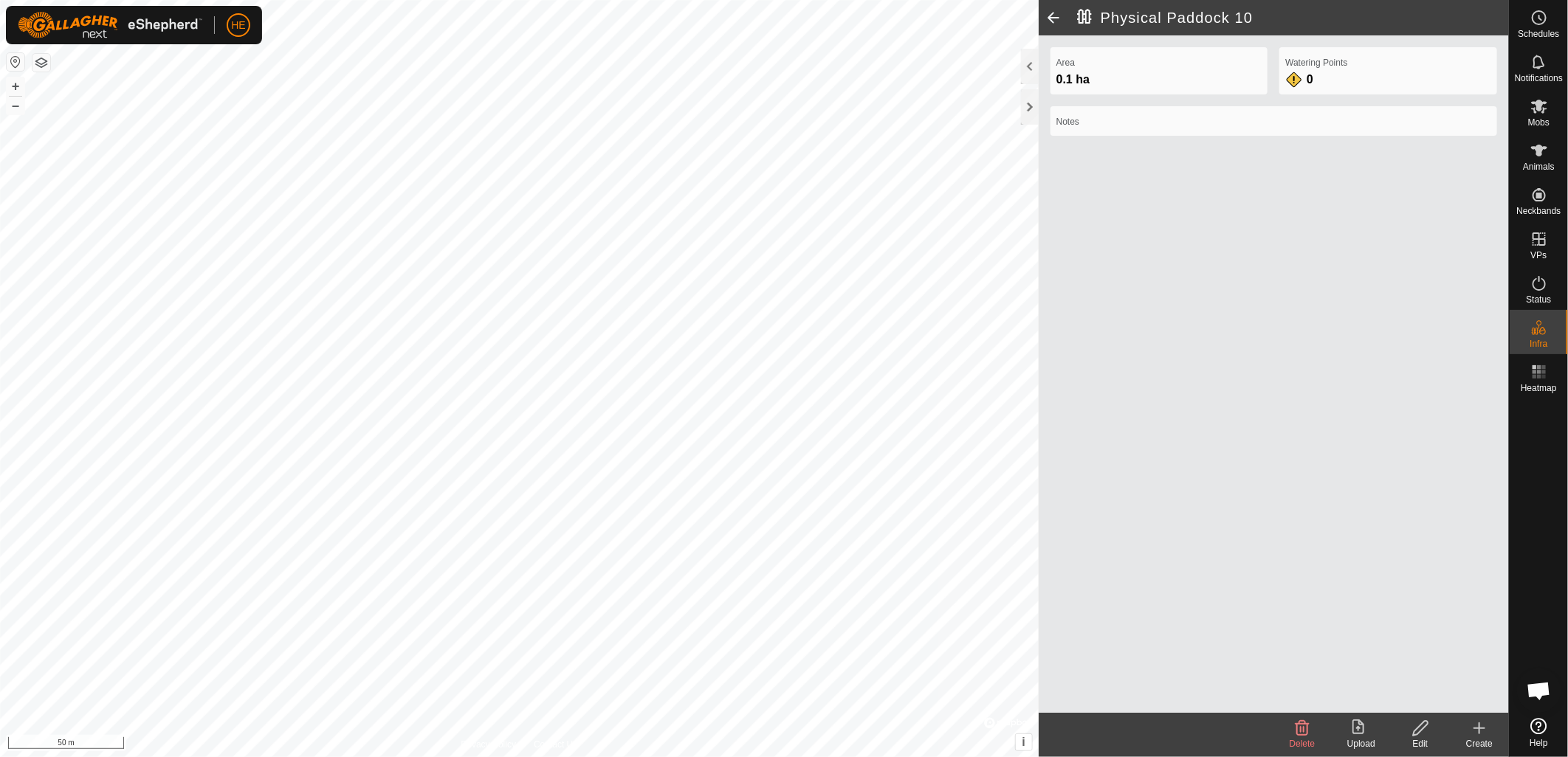
click at [1423, 736] on div "Edit" at bounding box center [1420, 735] width 59 height 45
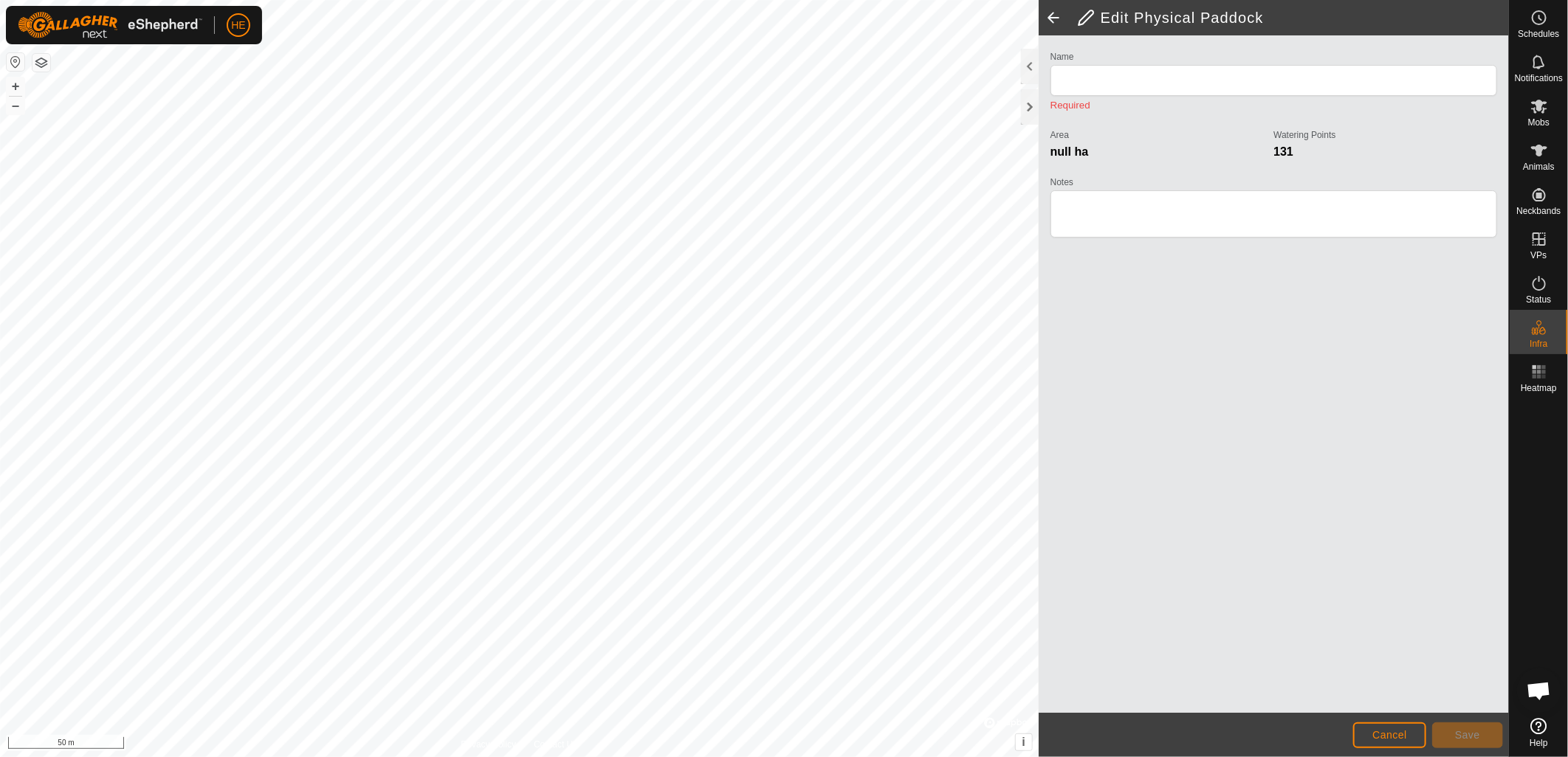
type input "Physical Paddock 10"
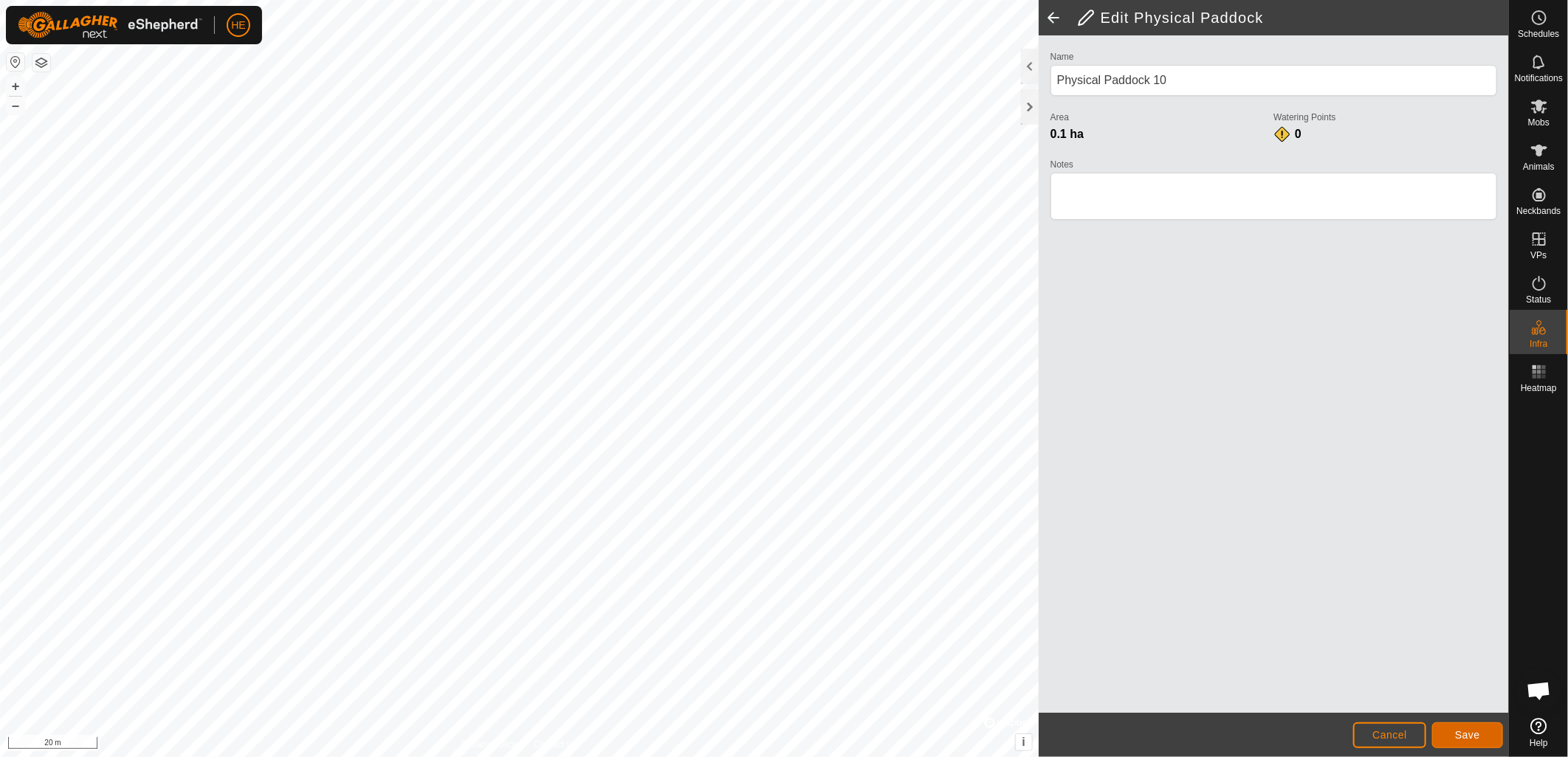
click at [1454, 741] on button "Save" at bounding box center [1467, 735] width 70 height 26
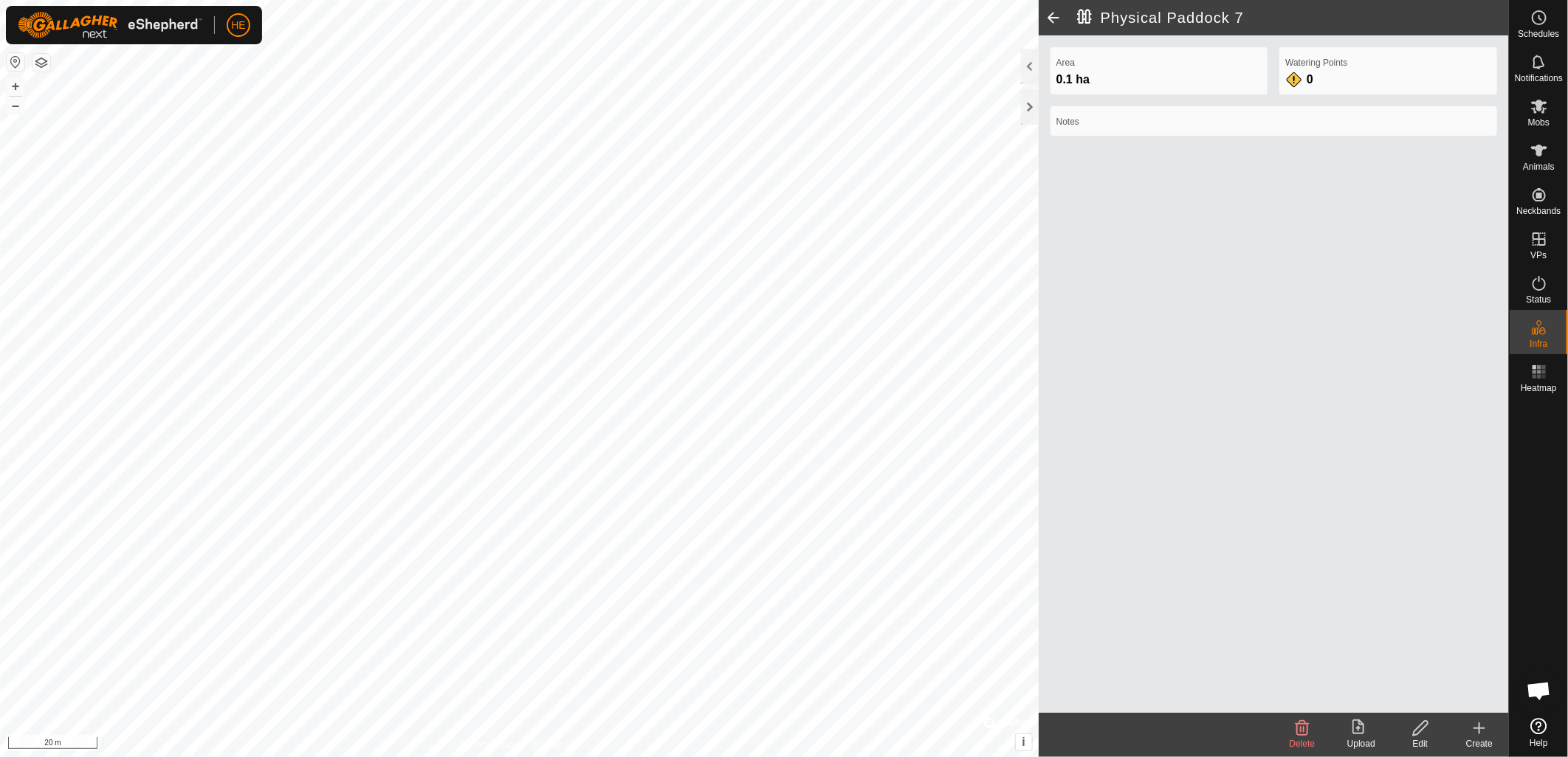
click at [1426, 733] on icon at bounding box center [1419, 728] width 18 height 18
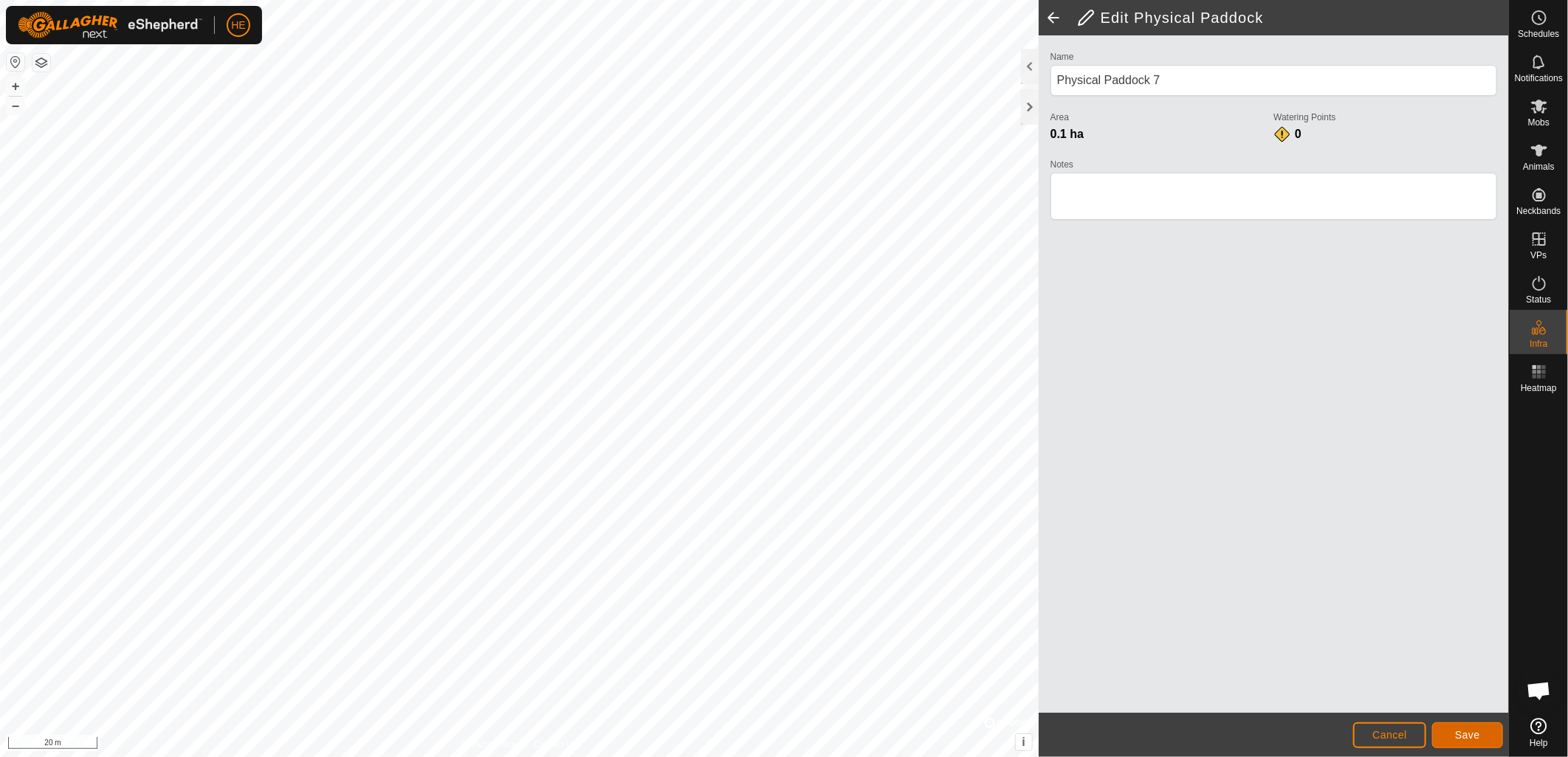
click at [1471, 727] on button "Save" at bounding box center [1467, 735] width 70 height 26
